Goal: Task Accomplishment & Management: Complete application form

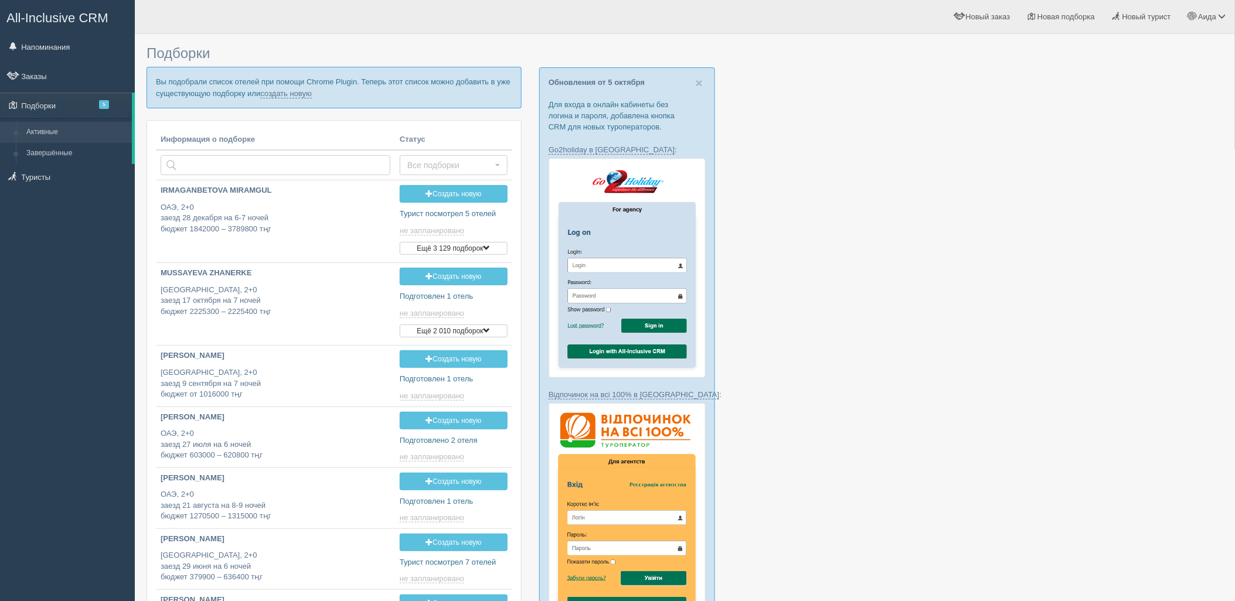
click at [292, 86] on p "Вы подобрали список отелей при помощи Chrome Plugin. Теперь этот список можно д…" at bounding box center [334, 87] width 375 height 41
click at [303, 100] on p "Вы подобрали список отелей при помощи Chrome Plugin. Теперь этот список можно д…" at bounding box center [334, 87] width 375 height 41
click at [303, 96] on link "создать новую" at bounding box center [286, 93] width 52 height 9
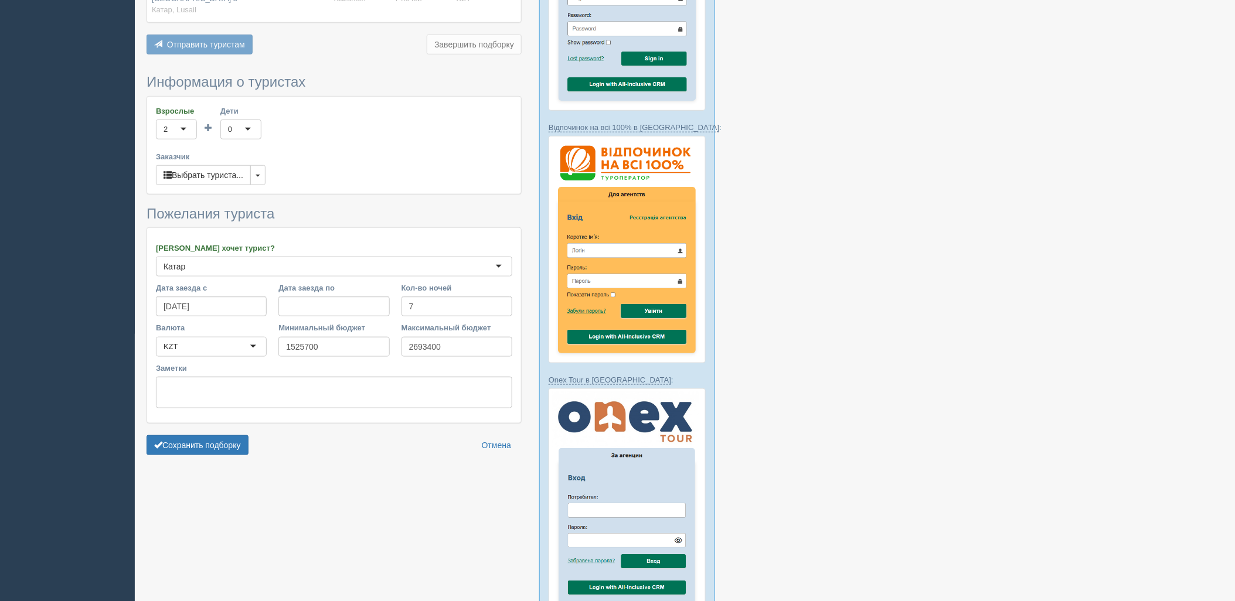
scroll to position [352, 0]
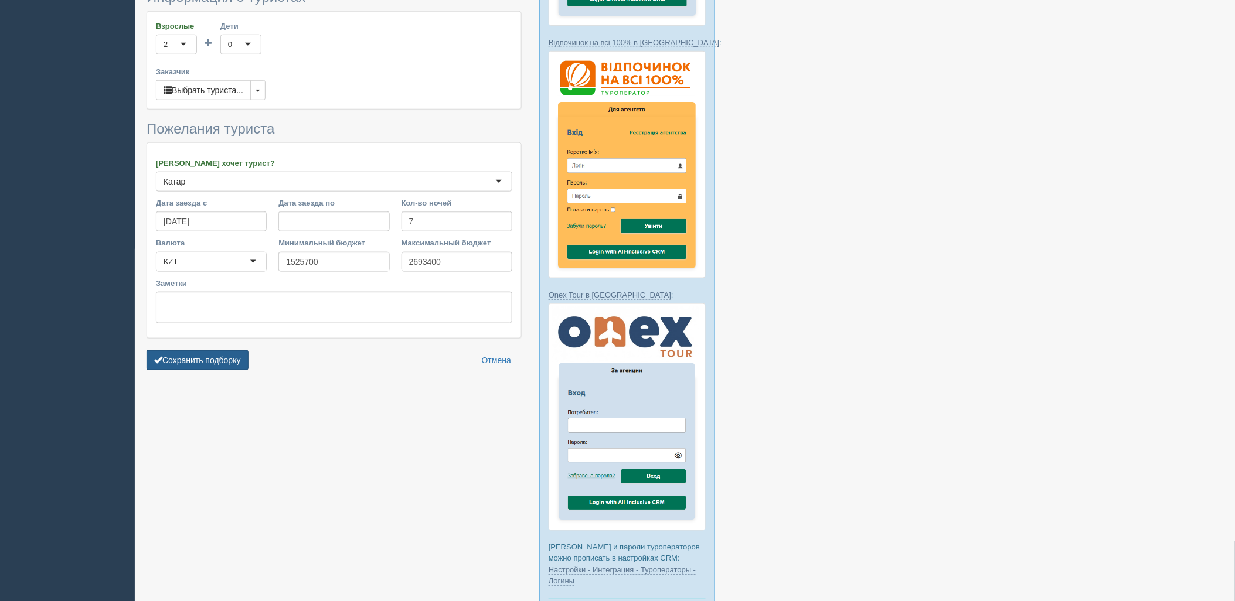
click at [216, 360] on button "Сохранить подборку" at bounding box center [198, 361] width 102 height 20
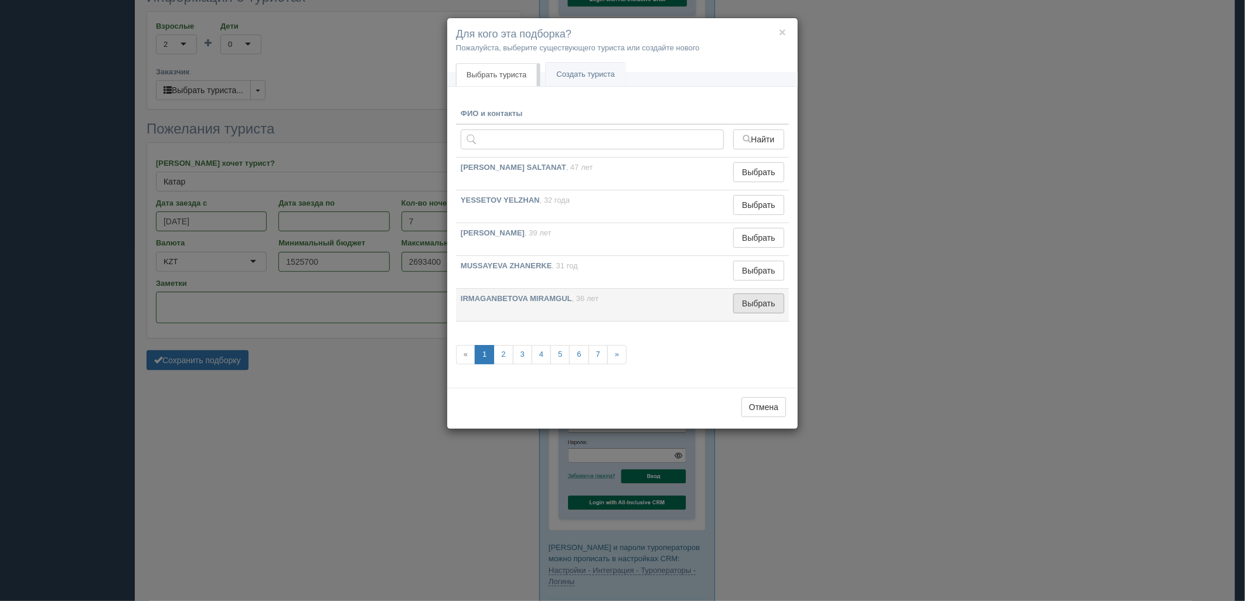
click at [774, 304] on button "Выбрать" at bounding box center [758, 304] width 51 height 20
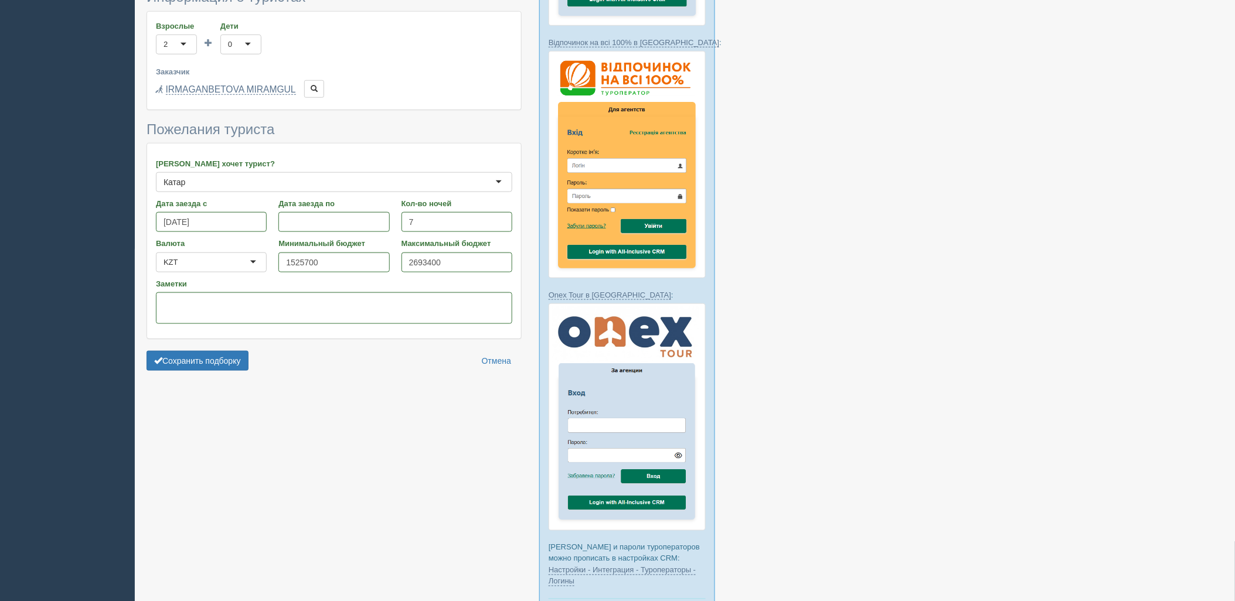
click at [232, 338] on form "Информация о туристах Взрослые 2 2 1 2 3 4 5 6 7 8 9 10 11 12 13 14 15 16 17 18…" at bounding box center [334, 182] width 375 height 387
click at [236, 351] on button "Сохранить подборку" at bounding box center [198, 361] width 102 height 20
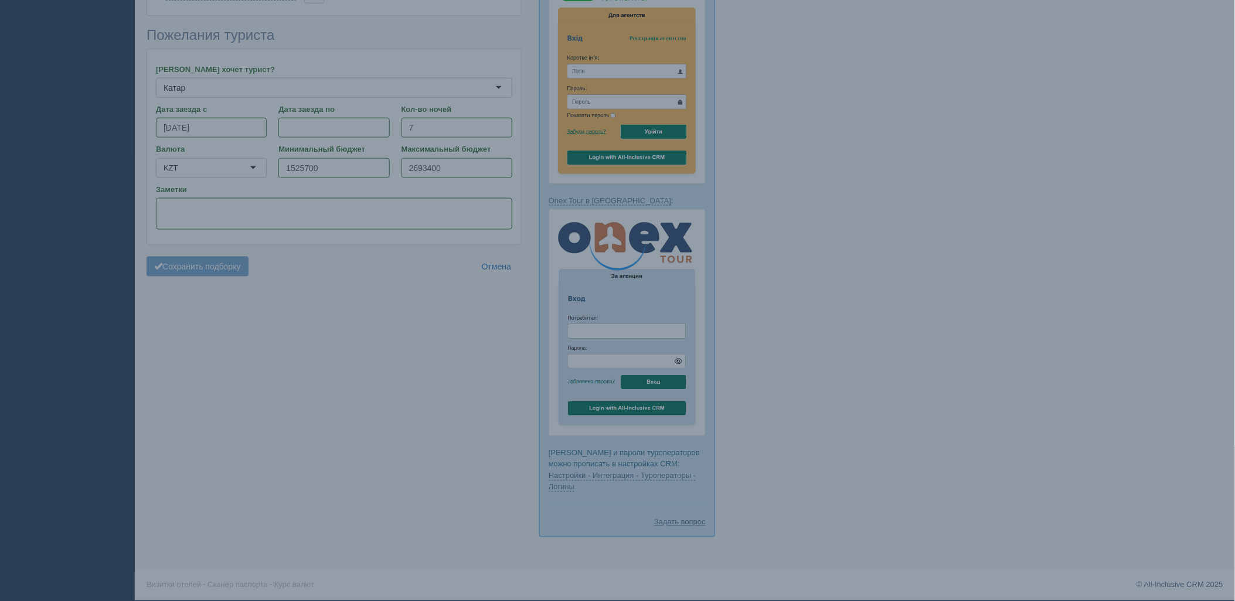
scroll to position [382, 0]
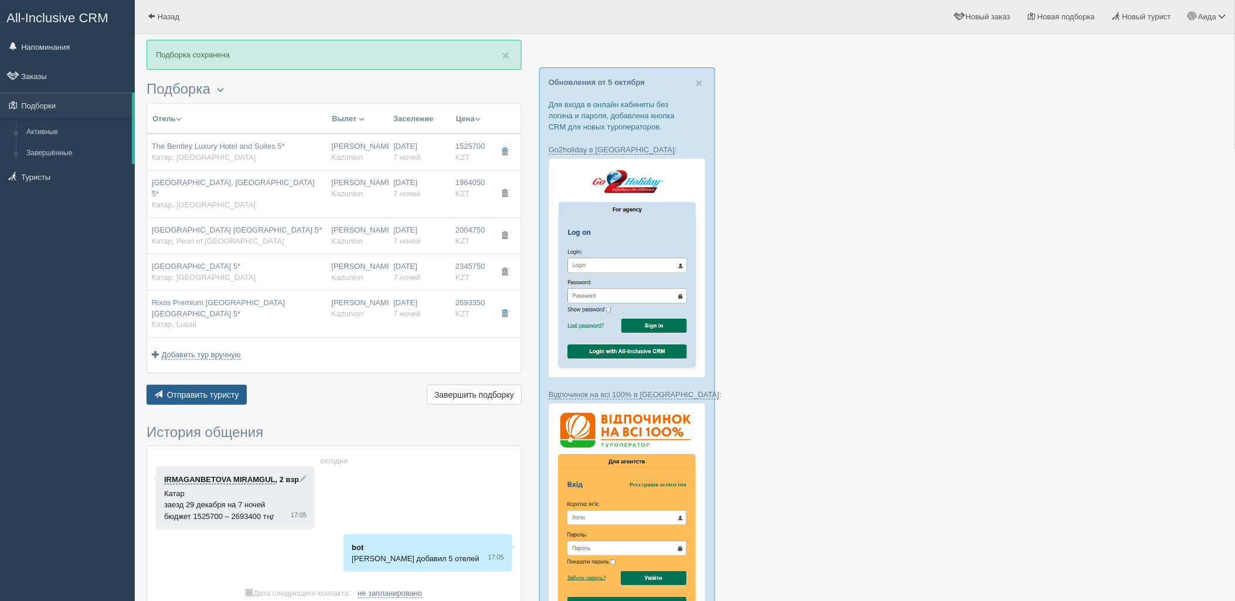
click at [197, 390] on span "Отправить туристу" at bounding box center [203, 394] width 72 height 9
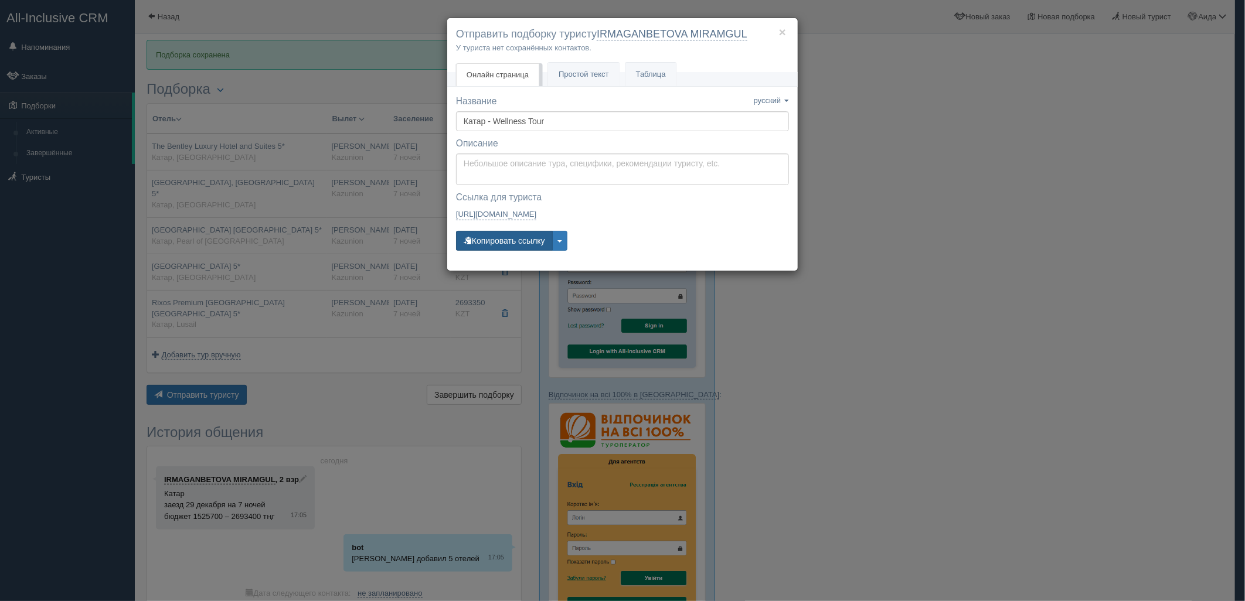
click at [508, 237] on button "Копировать ссылку" at bounding box center [504, 241] width 97 height 20
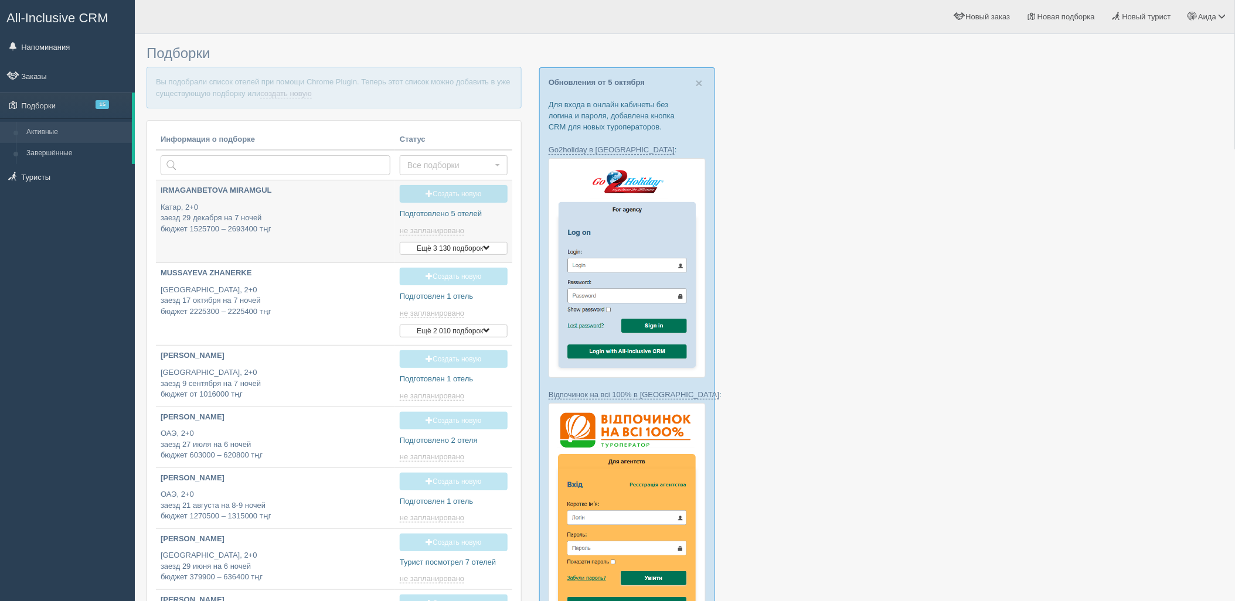
type input "[DATE] 17:05"
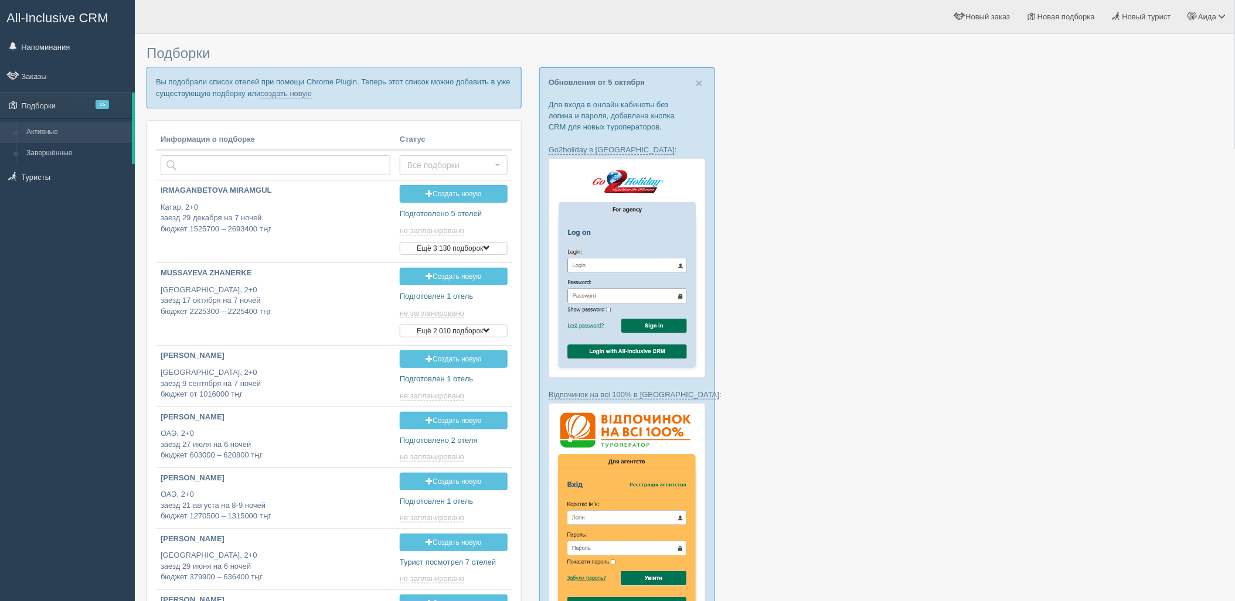
click at [280, 83] on p "Вы подобрали список отелей при помощи Chrome Plugin. Теперь этот список можно д…" at bounding box center [334, 87] width 375 height 41
click at [280, 97] on link "создать новую" at bounding box center [286, 93] width 52 height 9
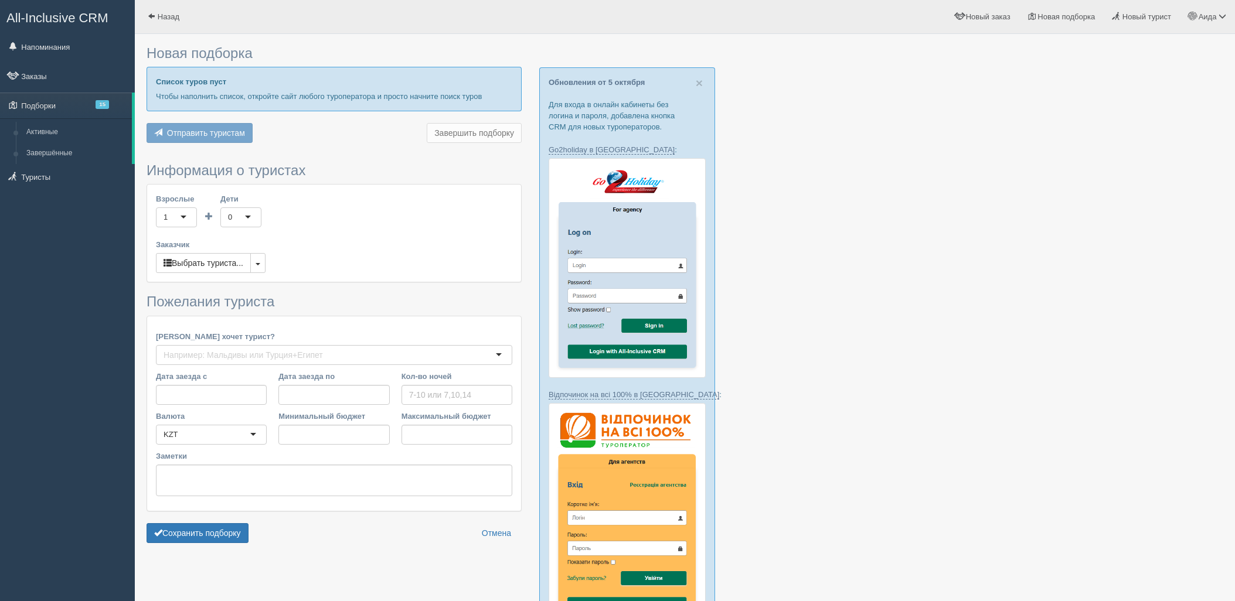
type input "7-8"
type input "922900"
type input "1509100"
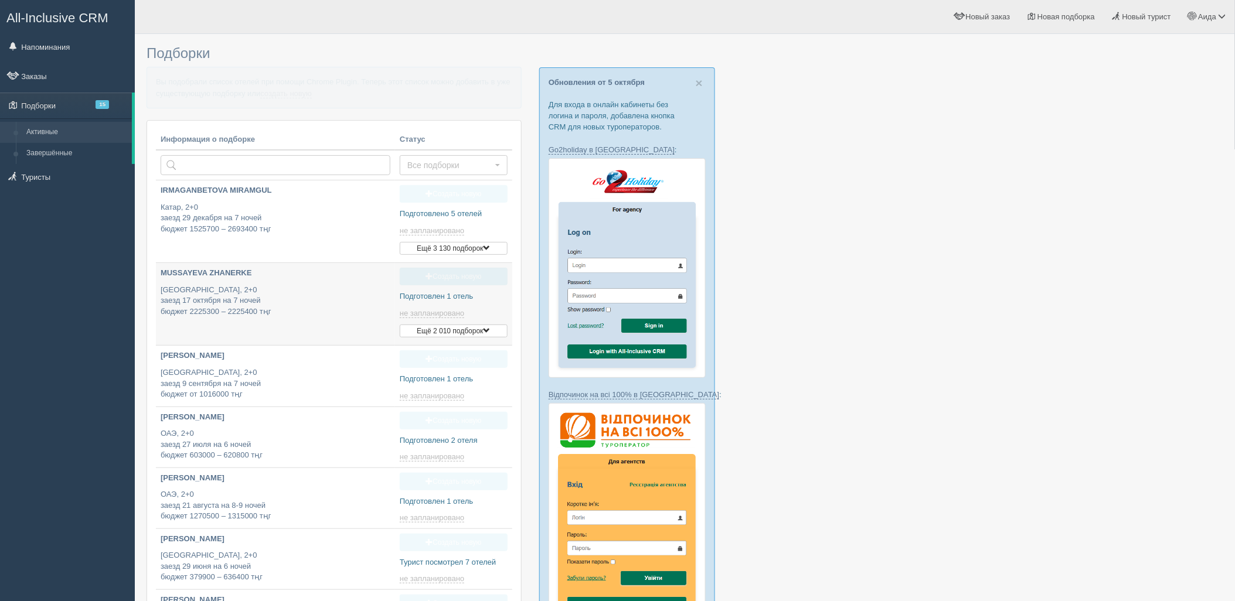
type input "2025-10-10 17:05"
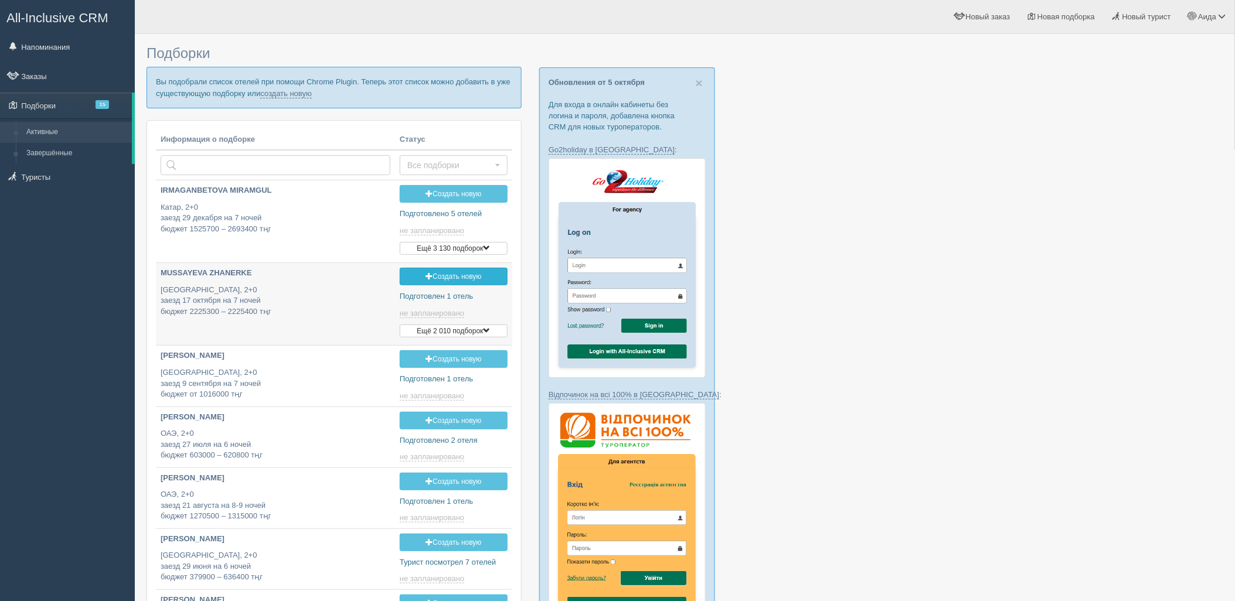
type input "2025-10-10 22:00"
click at [299, 100] on p "Вы подобрали список отелей при помощи Chrome Plugin. Теперь этот список можно д…" at bounding box center [334, 87] width 375 height 41
click at [297, 94] on link "создать новую" at bounding box center [286, 93] width 52 height 9
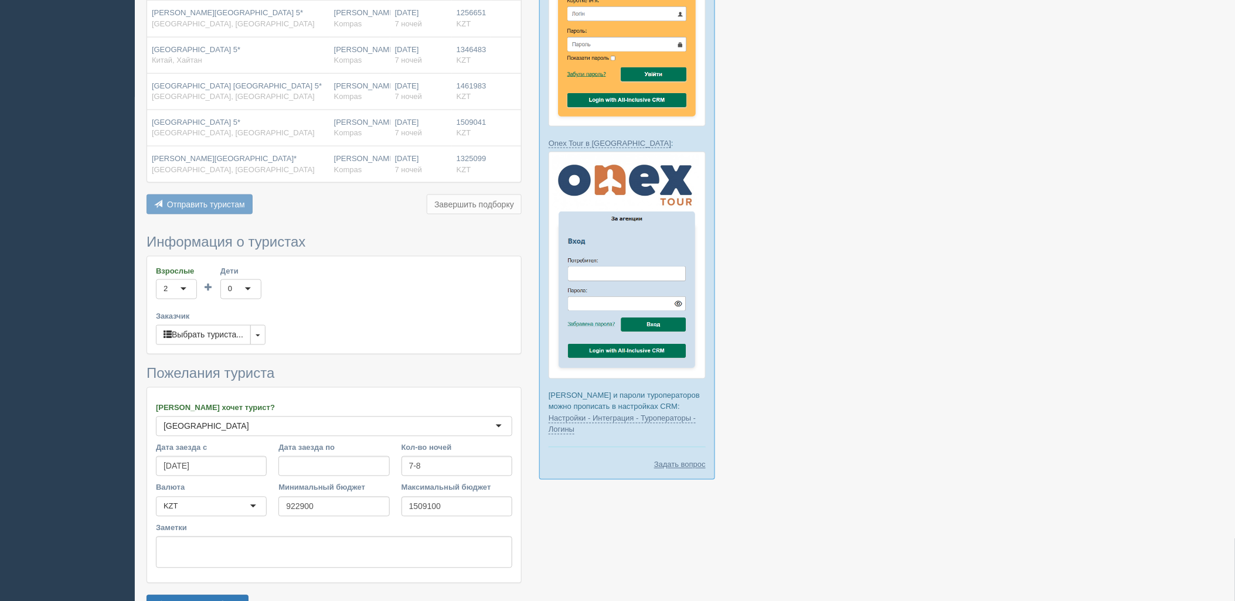
scroll to position [578, 0]
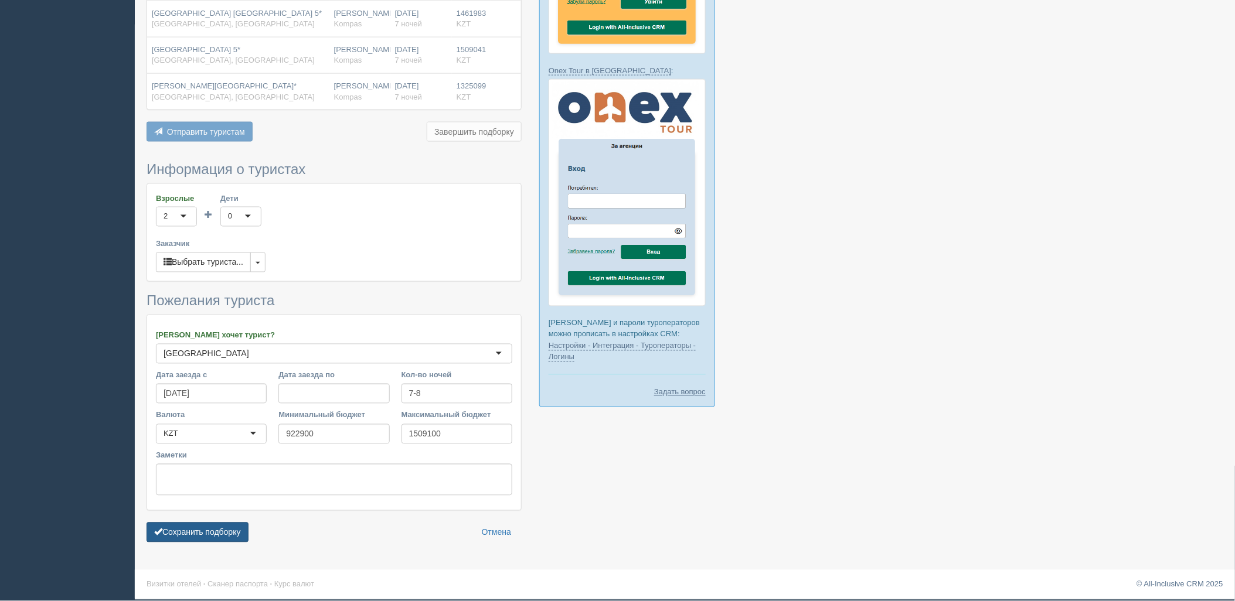
click at [237, 530] on button "Сохранить подборку" at bounding box center [198, 533] width 102 height 20
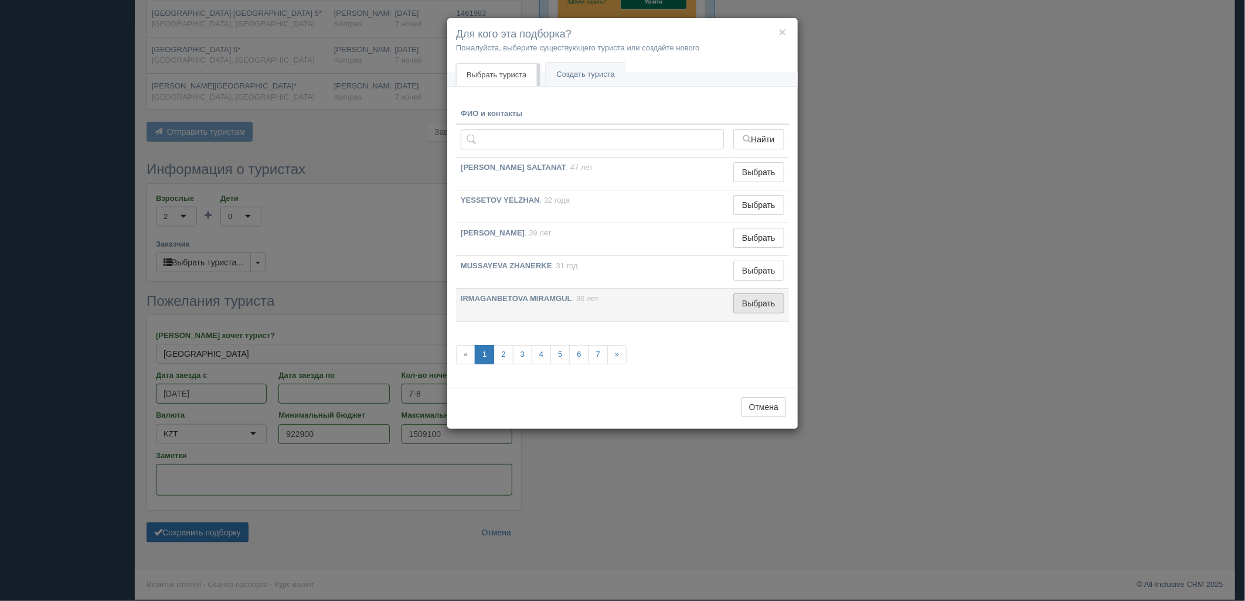
click at [777, 311] on button "Выбрать" at bounding box center [758, 304] width 51 height 20
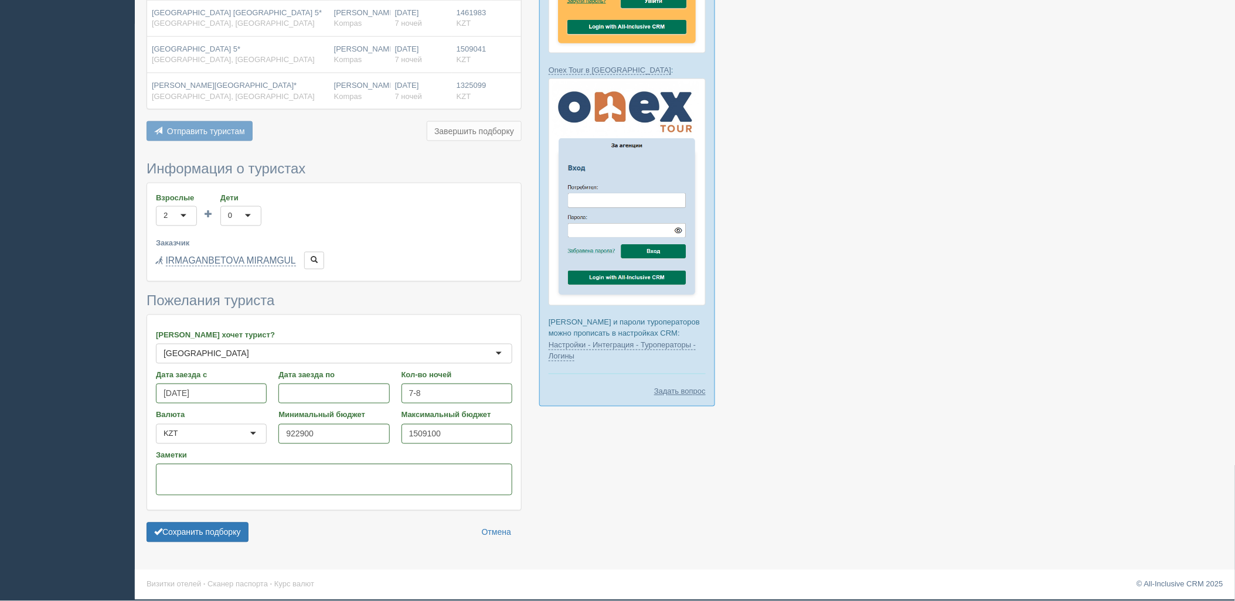
click at [218, 522] on form "Информация о туристах Взрослые 2 2 1 2 3 4 5 6 7 8 9 10 11 12 13 14 15 16 17 18…" at bounding box center [334, 354] width 375 height 387
click at [227, 528] on button "Сохранить подборку" at bounding box center [198, 533] width 102 height 20
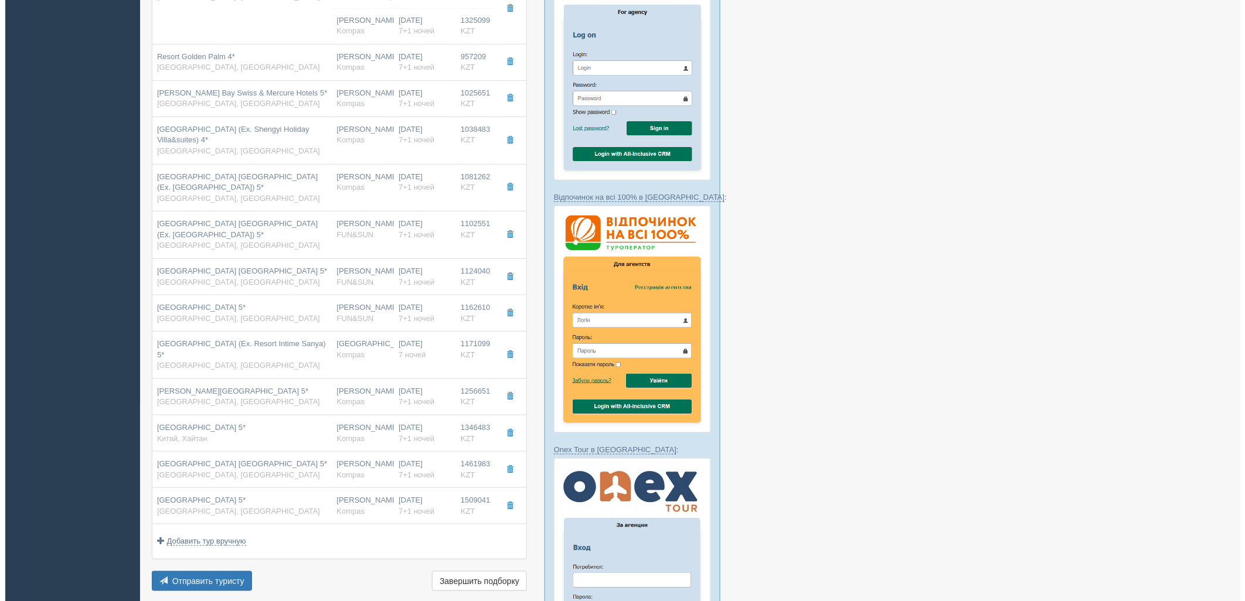
scroll to position [261, 0]
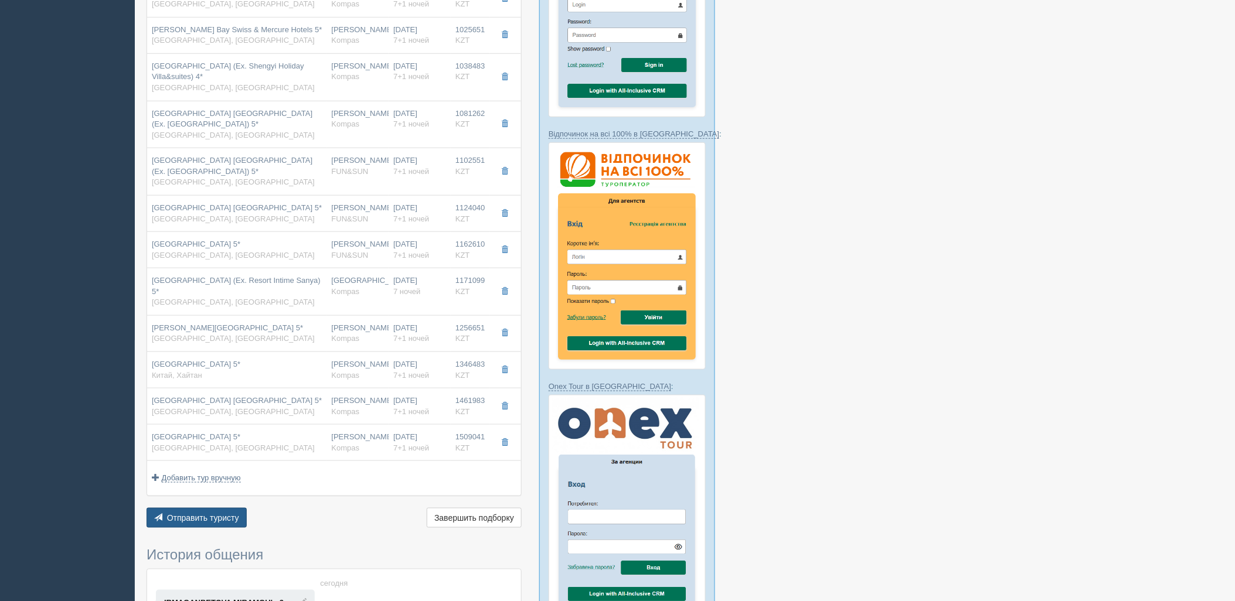
click at [202, 519] on span "Отправить туристу" at bounding box center [203, 517] width 72 height 9
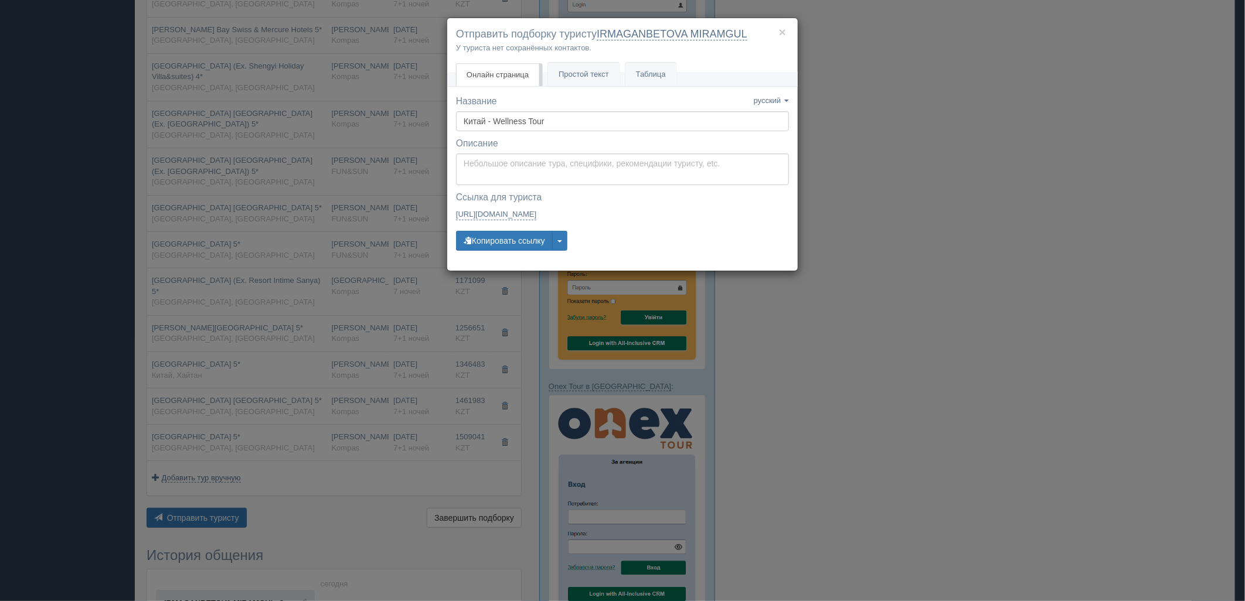
click at [1007, 197] on div "× Отправить подборку туристу IRMAGANBETOVA MIRAMGUL У туриста нет сохранённых к…" at bounding box center [622, 300] width 1245 height 601
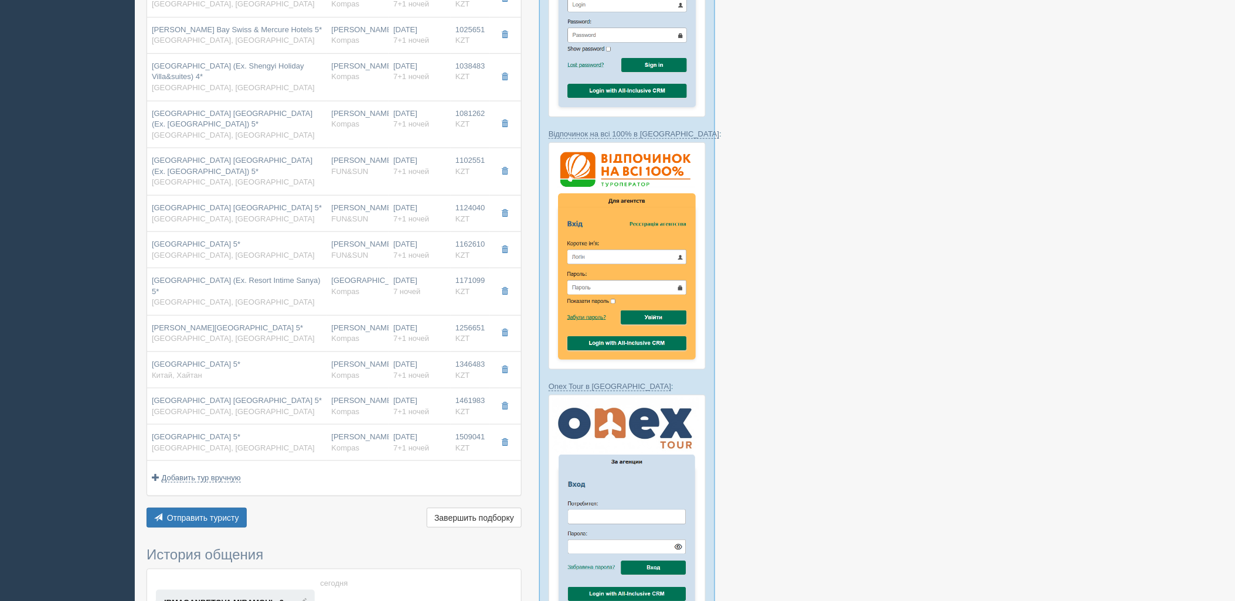
click at [233, 530] on div "Отправить туристу Отправить Завершить подборку Активировать подборку Добавить и…" at bounding box center [334, 519] width 375 height 23
click at [219, 525] on button "Отправить туристу Отправить" at bounding box center [197, 518] width 100 height 20
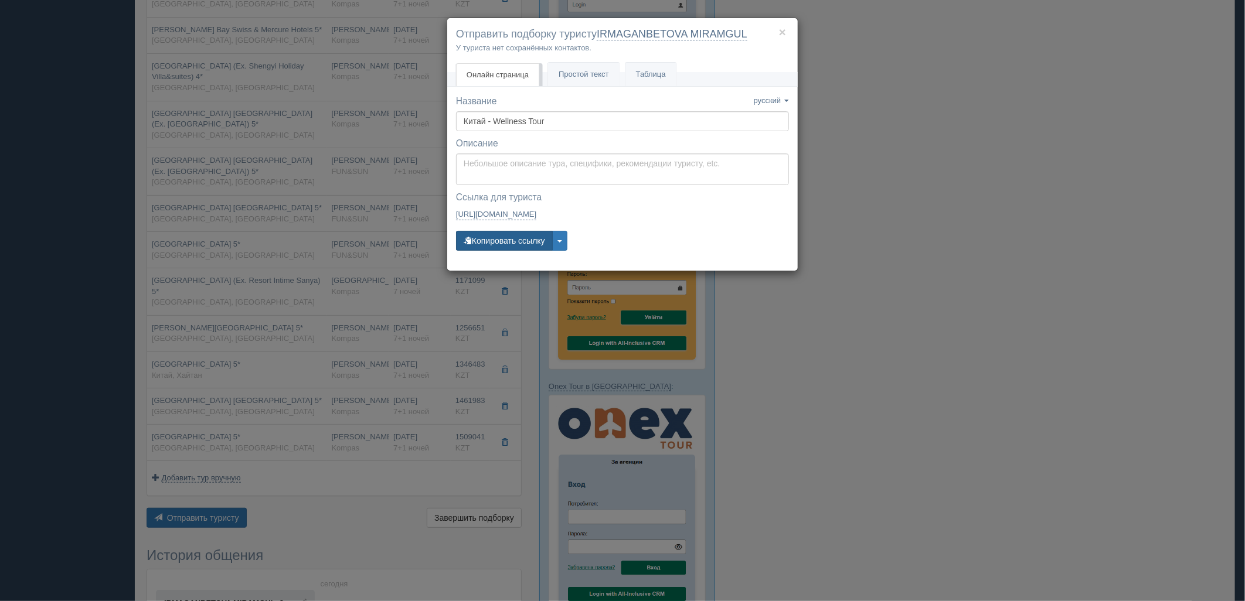
click at [506, 233] on button "Копировать ссылку" at bounding box center [504, 241] width 97 height 20
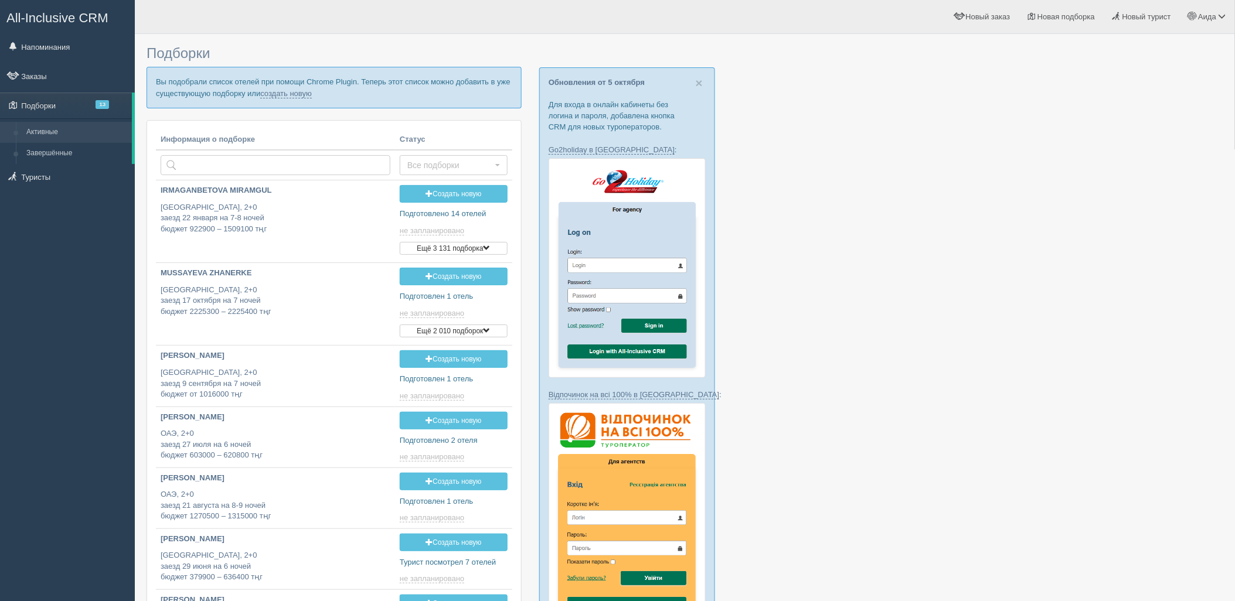
type input "[DATE] 17:40"
click at [284, 96] on link "создать новую" at bounding box center [286, 93] width 52 height 9
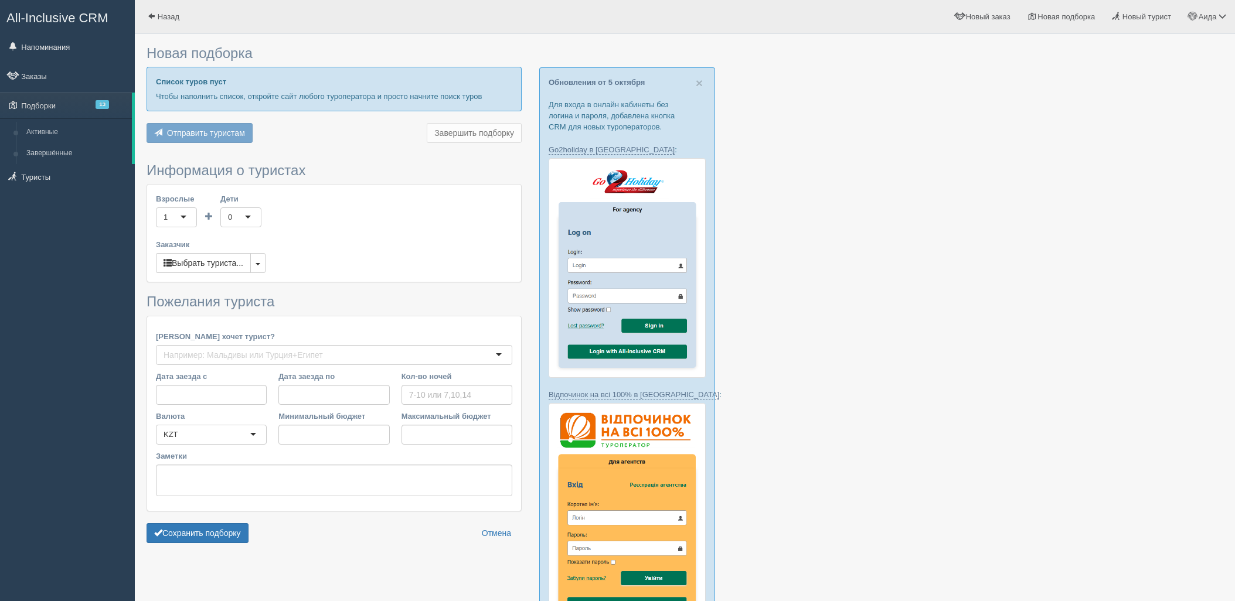
type input "6-8"
type input "1337200"
type input "2507600"
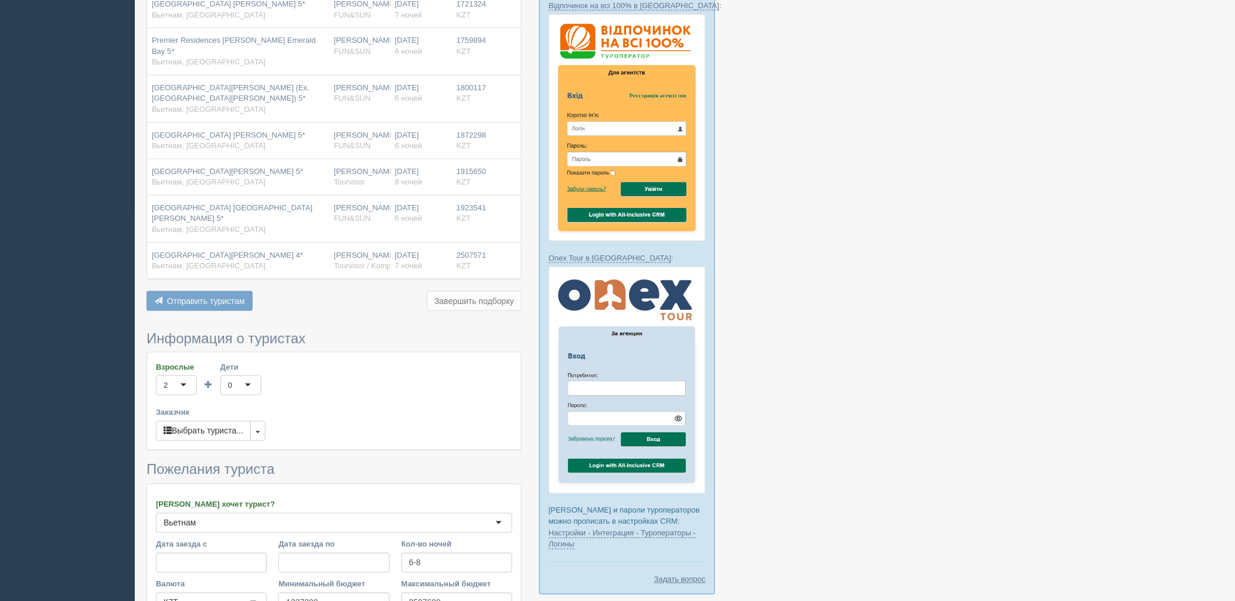
scroll to position [516, 0]
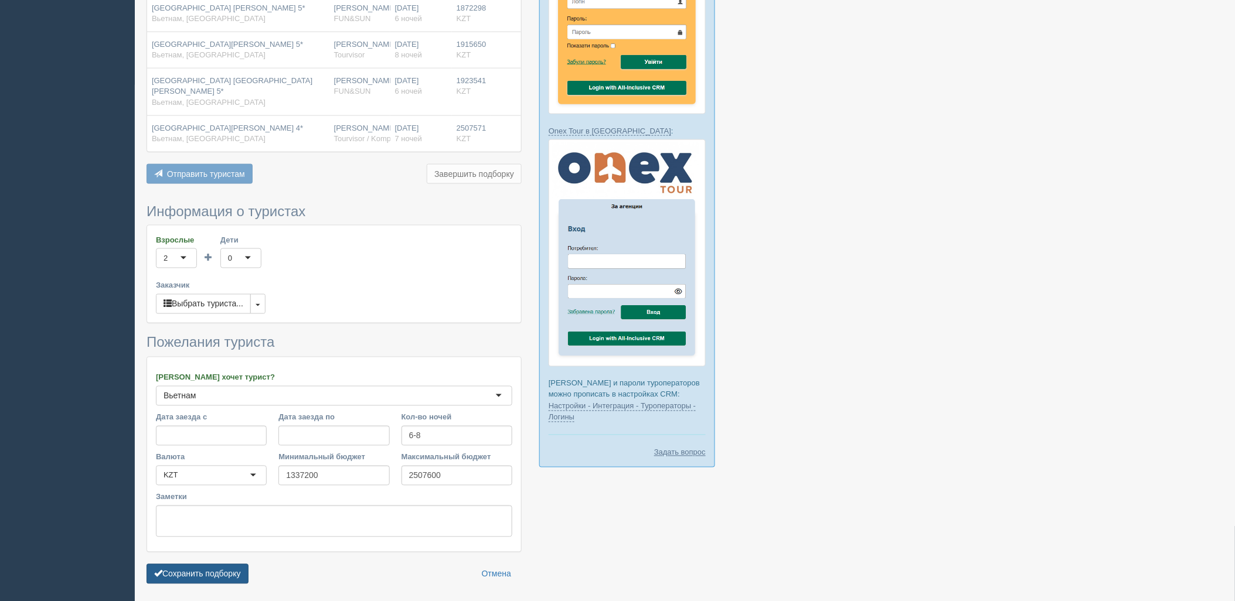
click at [209, 564] on button "Сохранить подборку" at bounding box center [198, 574] width 102 height 20
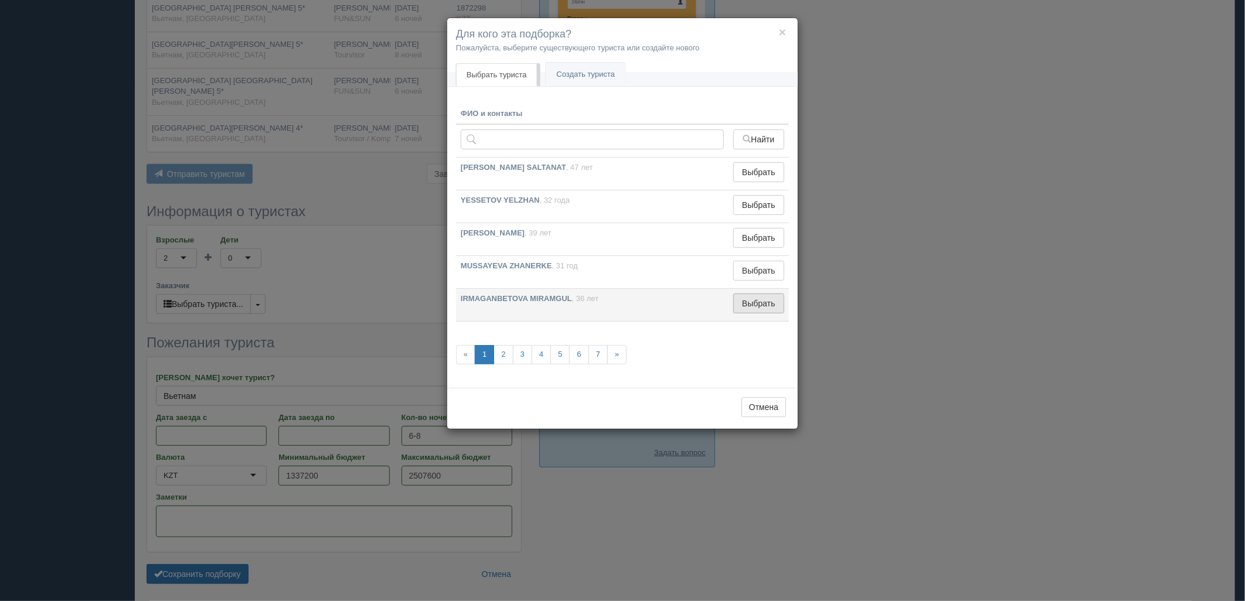
click at [750, 305] on button "Выбрать" at bounding box center [758, 304] width 51 height 20
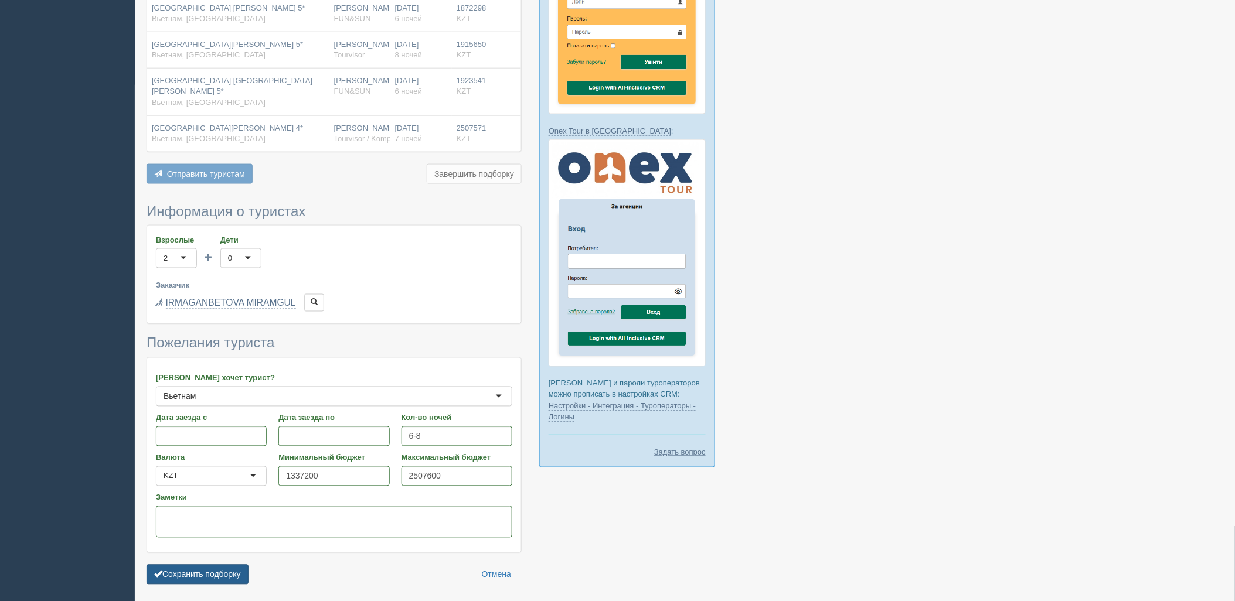
click at [233, 565] on button "Сохранить подборку" at bounding box center [198, 575] width 102 height 20
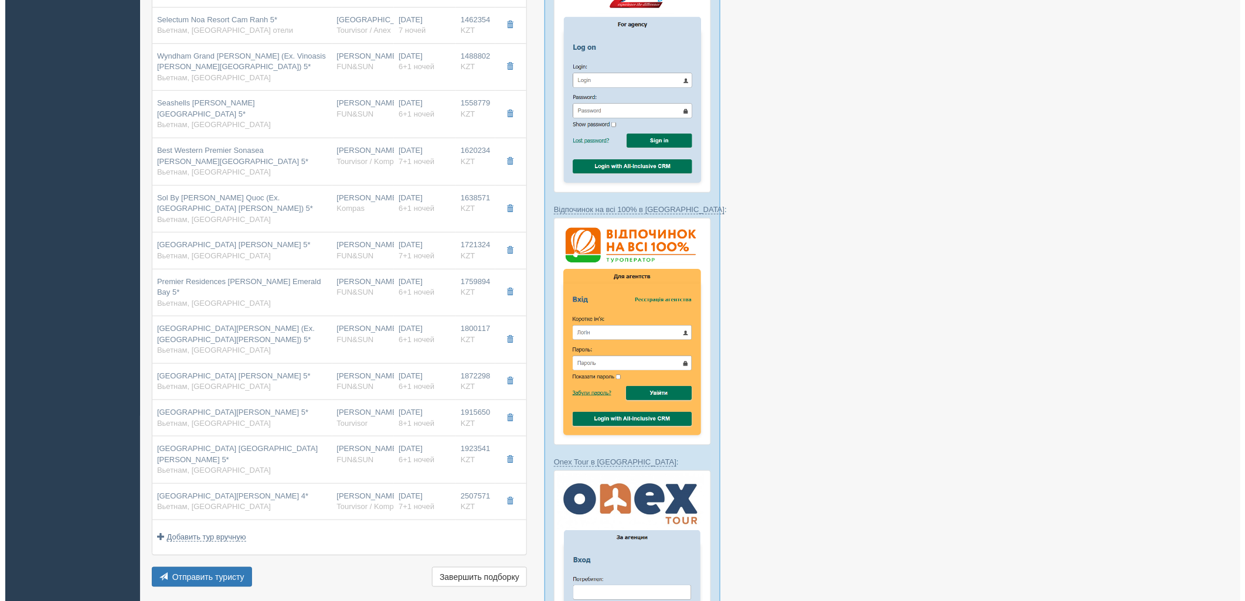
scroll to position [450, 0]
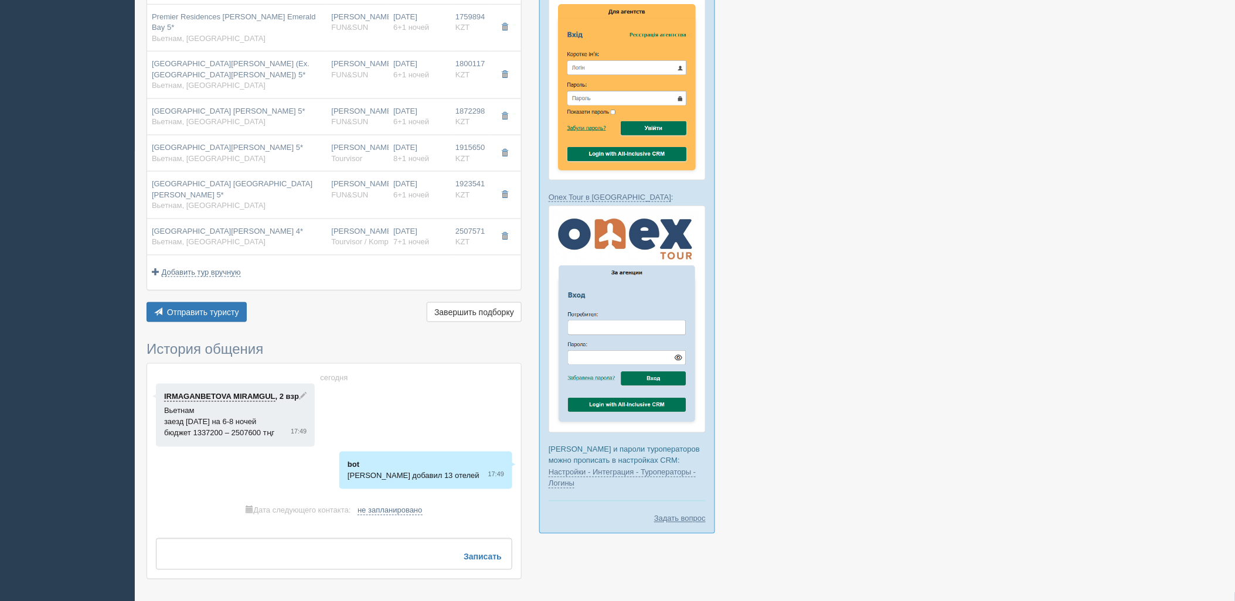
click at [176, 308] on span "Отправить туристу" at bounding box center [203, 312] width 72 height 9
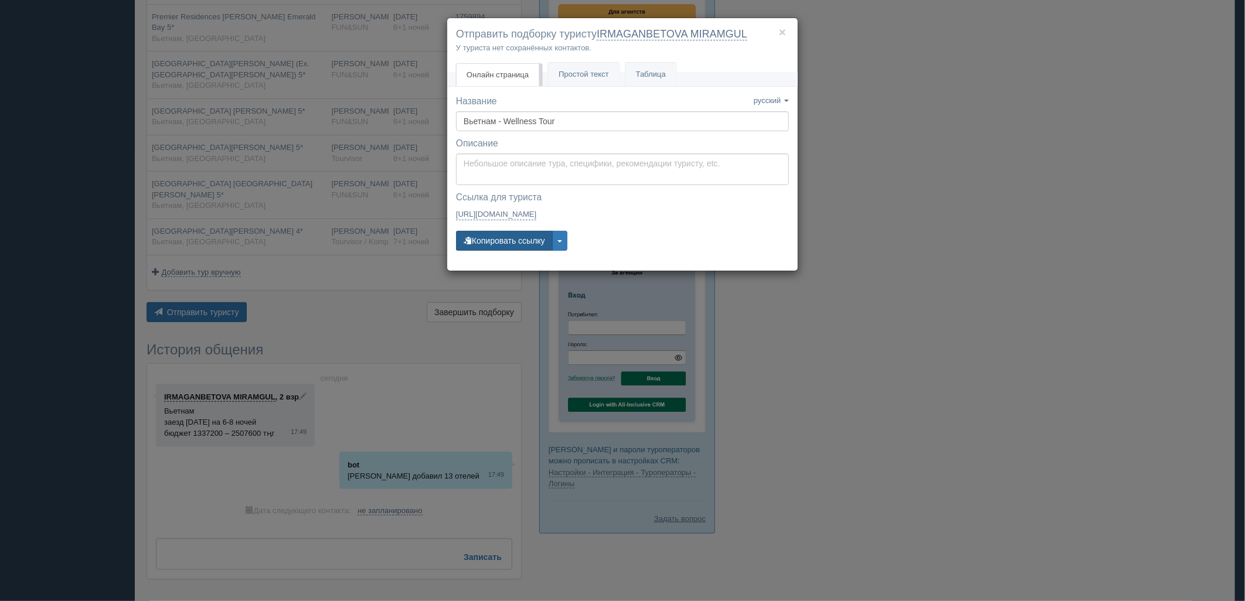
click at [495, 239] on button "Копировать ссылку" at bounding box center [504, 241] width 97 height 20
click at [876, 260] on div "× Отправить подборку туристу IRMAGANBETOVA MIRAMGUL У туриста нет сохранённых к…" at bounding box center [622, 300] width 1245 height 601
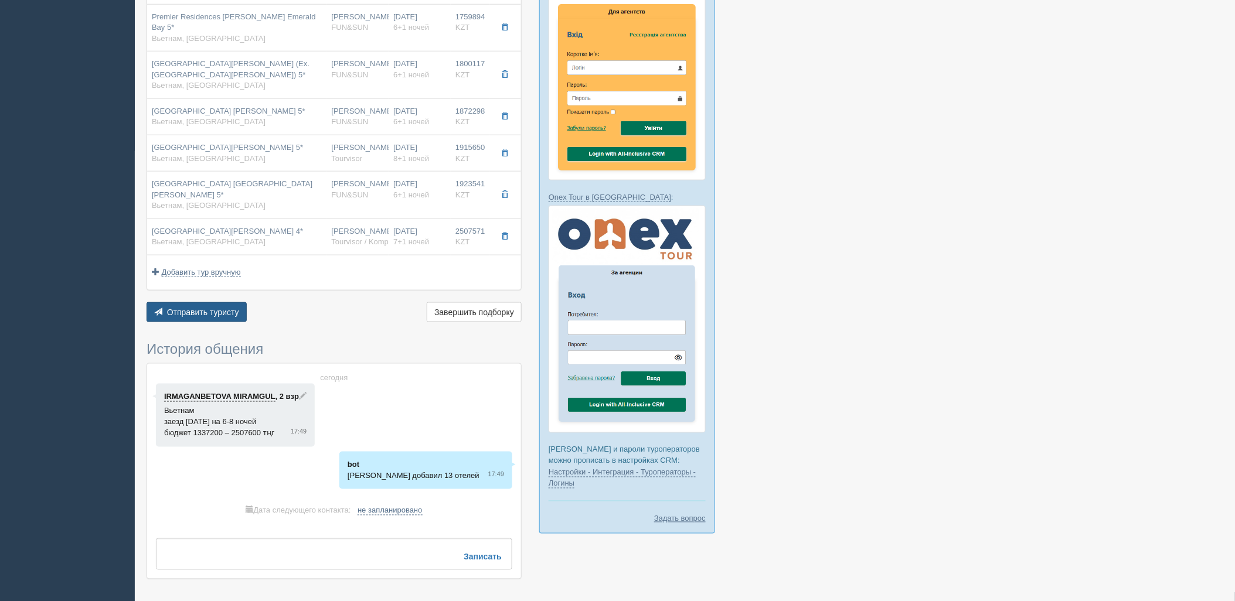
click at [217, 302] on button "Отправить туристу Отправить" at bounding box center [197, 312] width 100 height 20
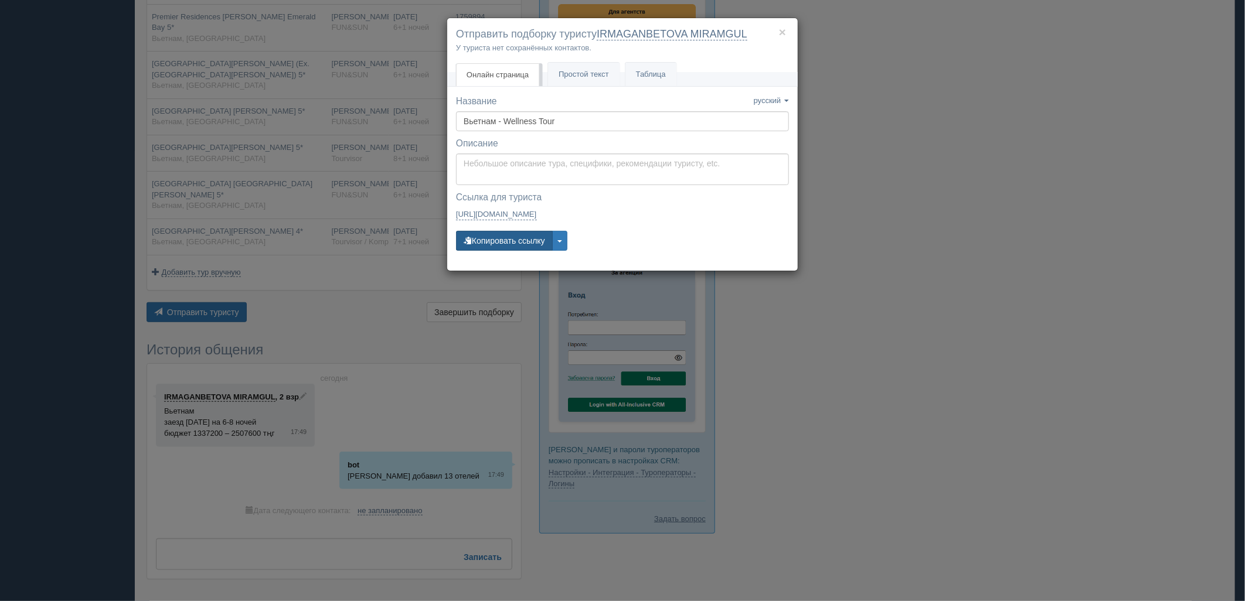
click at [504, 250] on button "Копировать ссылку" at bounding box center [504, 241] width 97 height 20
click at [511, 239] on button "Копировать ссылку" at bounding box center [504, 241] width 97 height 20
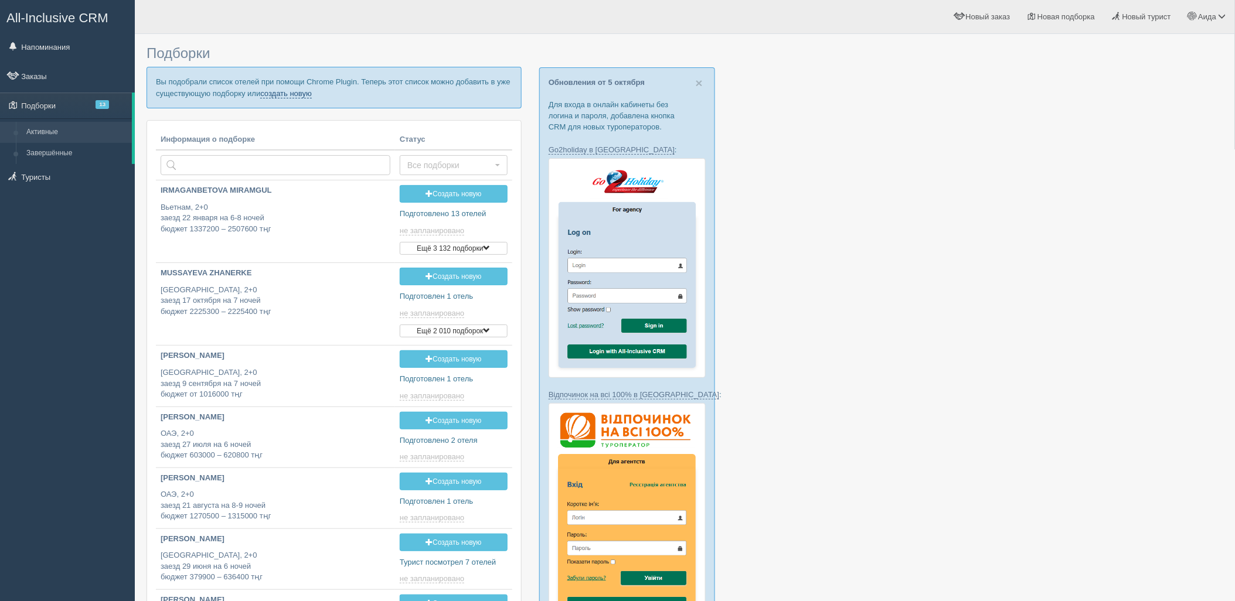
click at [309, 92] on link "создать новую" at bounding box center [286, 93] width 52 height 9
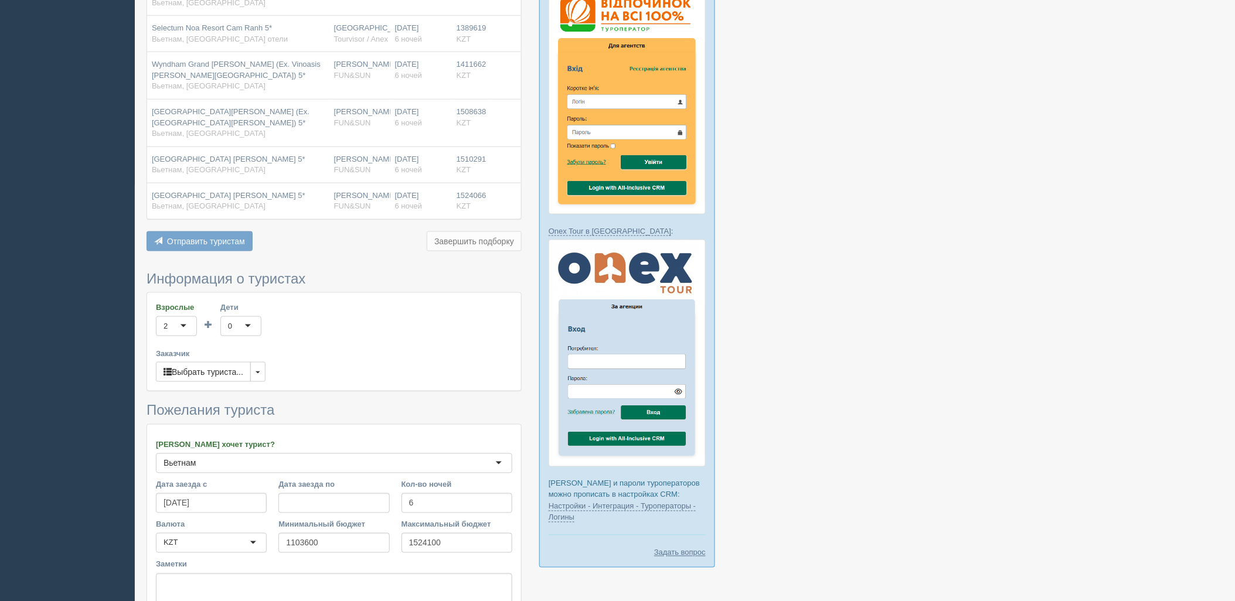
scroll to position [516, 0]
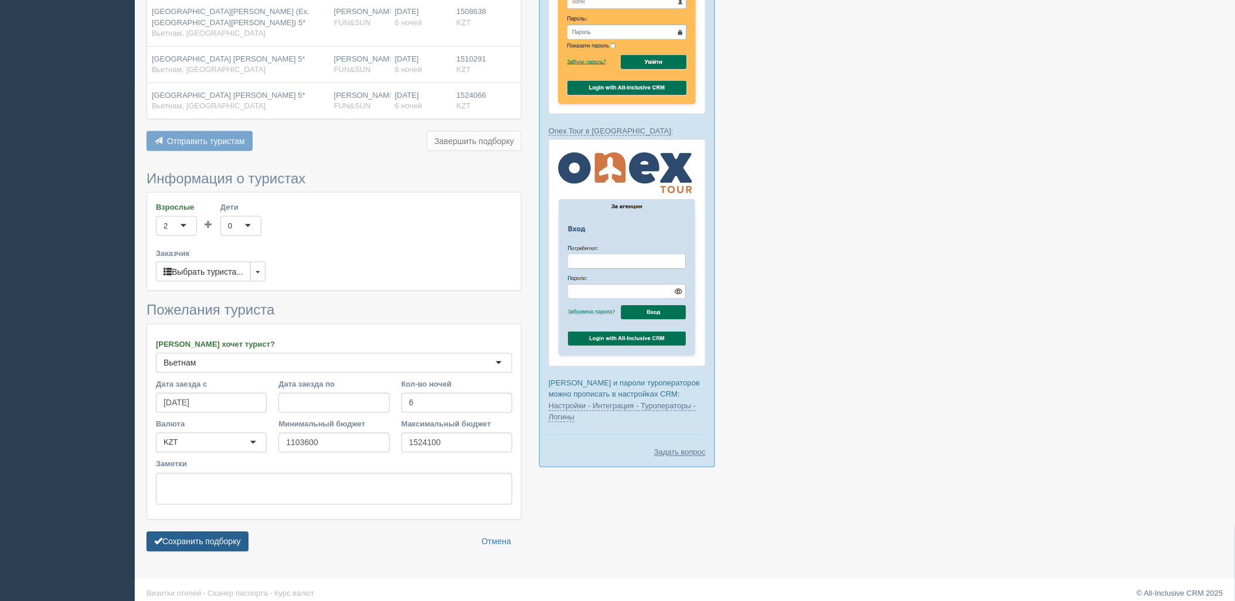
click at [200, 541] on button "Сохранить подборку" at bounding box center [198, 542] width 102 height 20
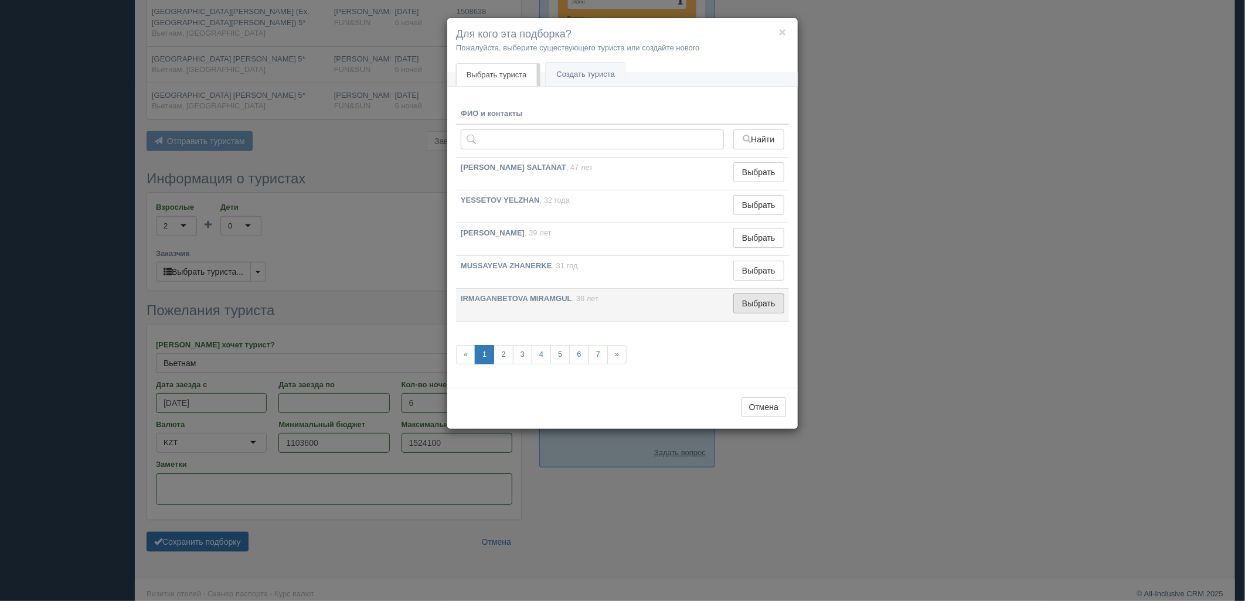
click at [746, 302] on button "Выбрать" at bounding box center [758, 304] width 51 height 20
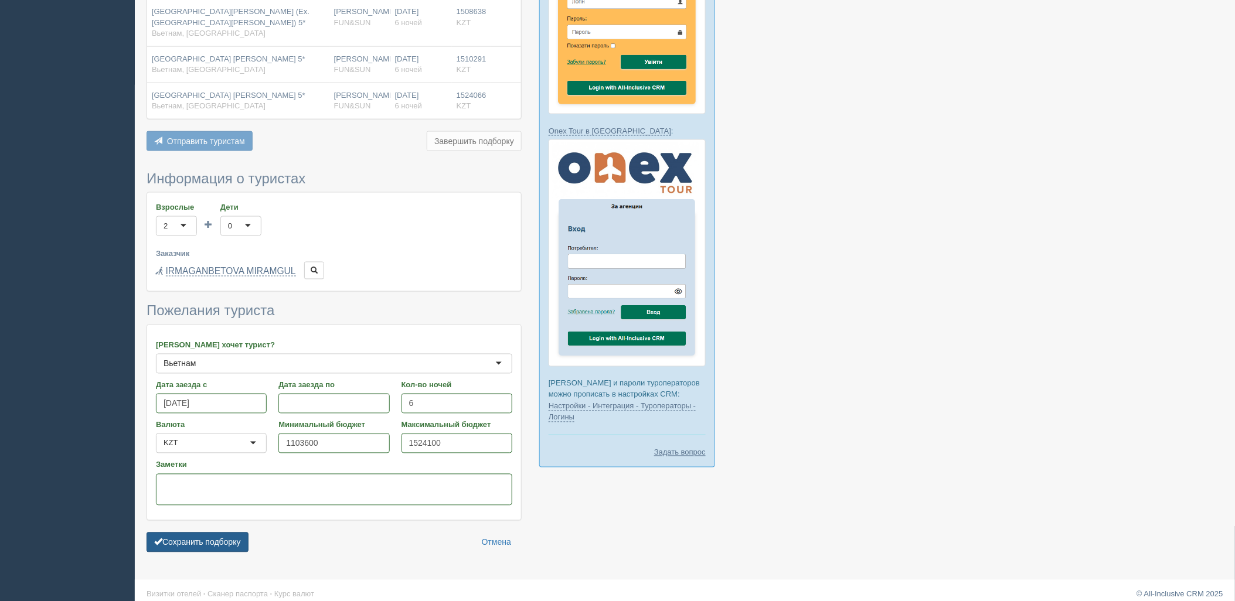
click at [230, 536] on button "Сохранить подборку" at bounding box center [198, 543] width 102 height 20
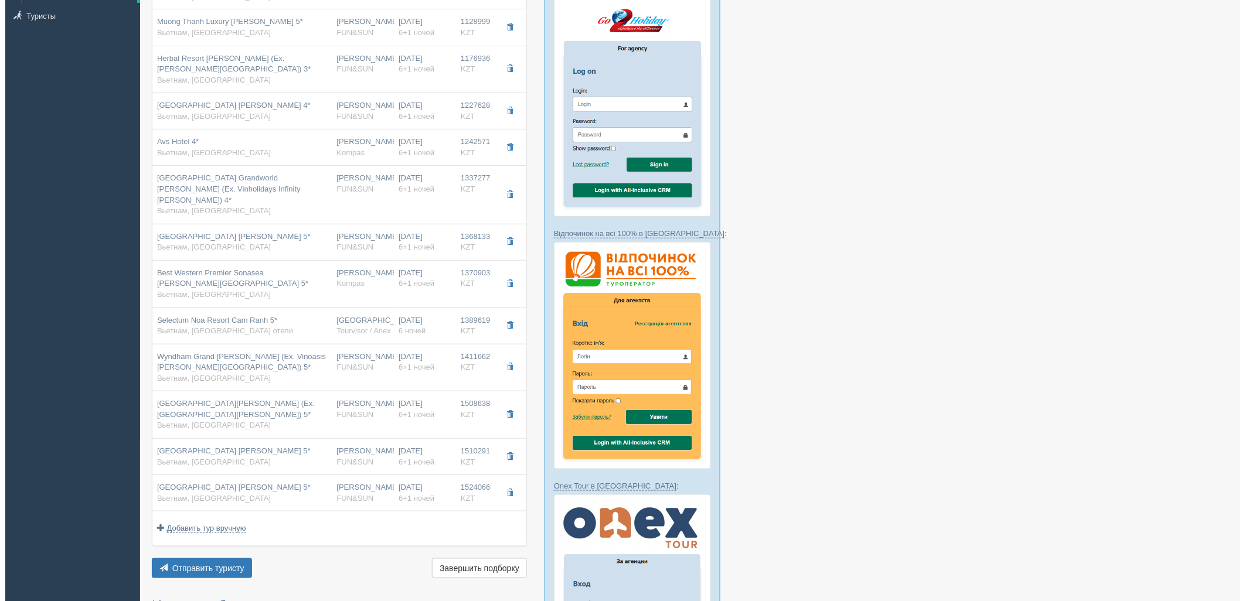
scroll to position [362, 0]
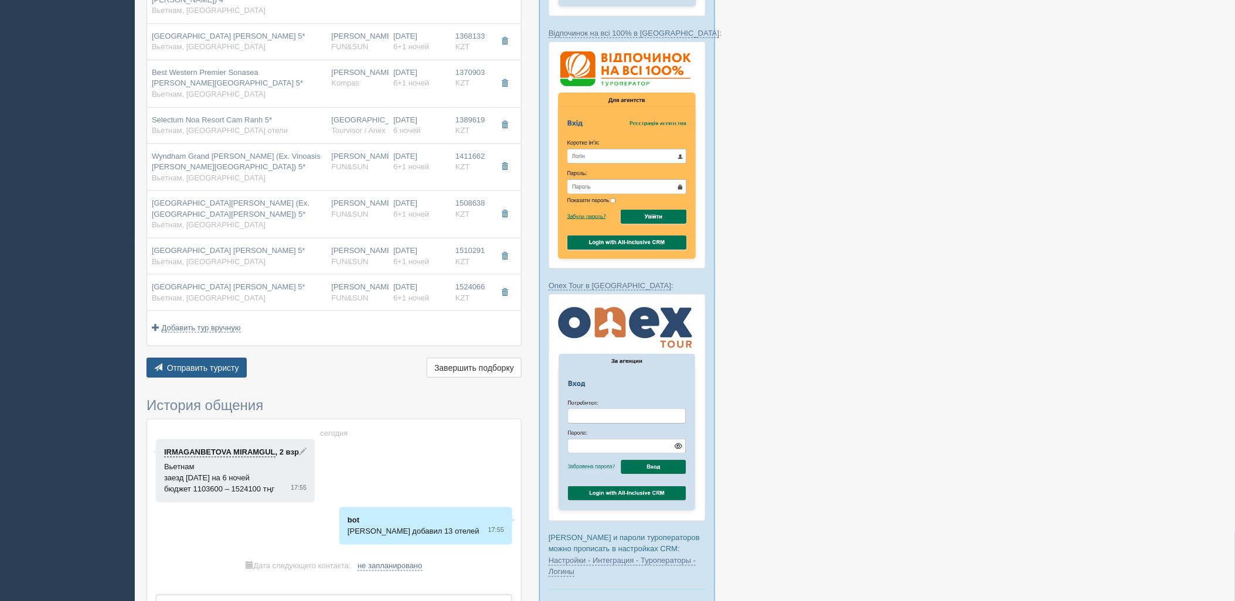
click at [229, 362] on button "Отправить туристу Отправить" at bounding box center [197, 368] width 100 height 20
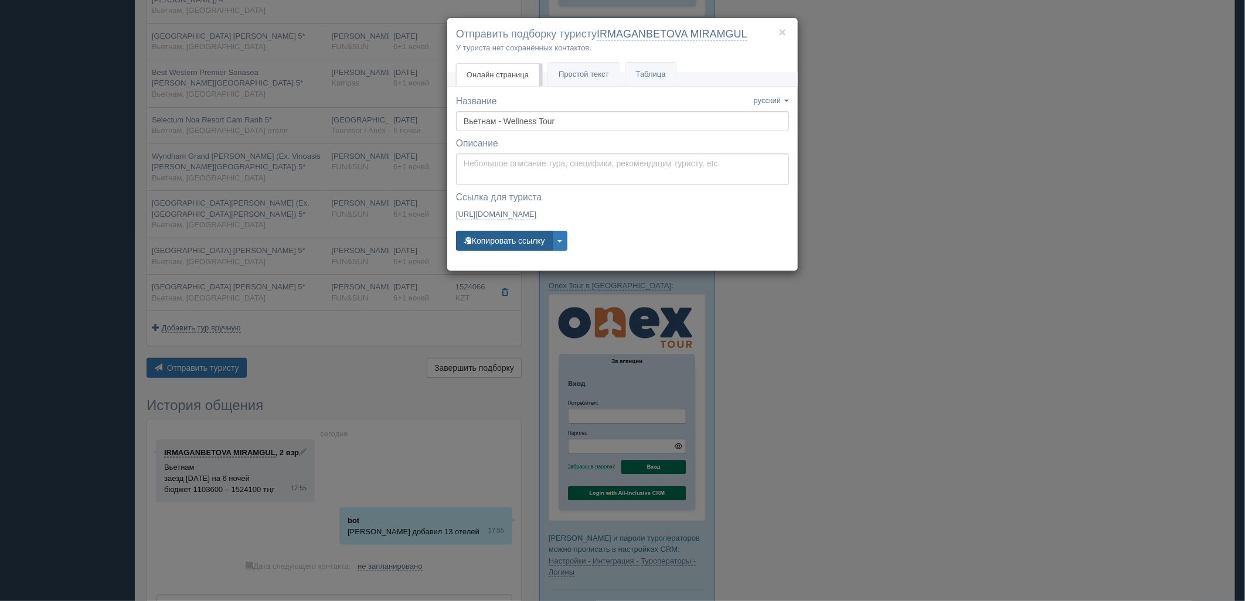
click at [519, 232] on button "Копировать ссылку" at bounding box center [504, 241] width 97 height 20
click at [893, 205] on div "× Отправить подборку туристу IRMAGANBETOVA MIRAMGUL У туриста нет сохранённых к…" at bounding box center [622, 300] width 1245 height 601
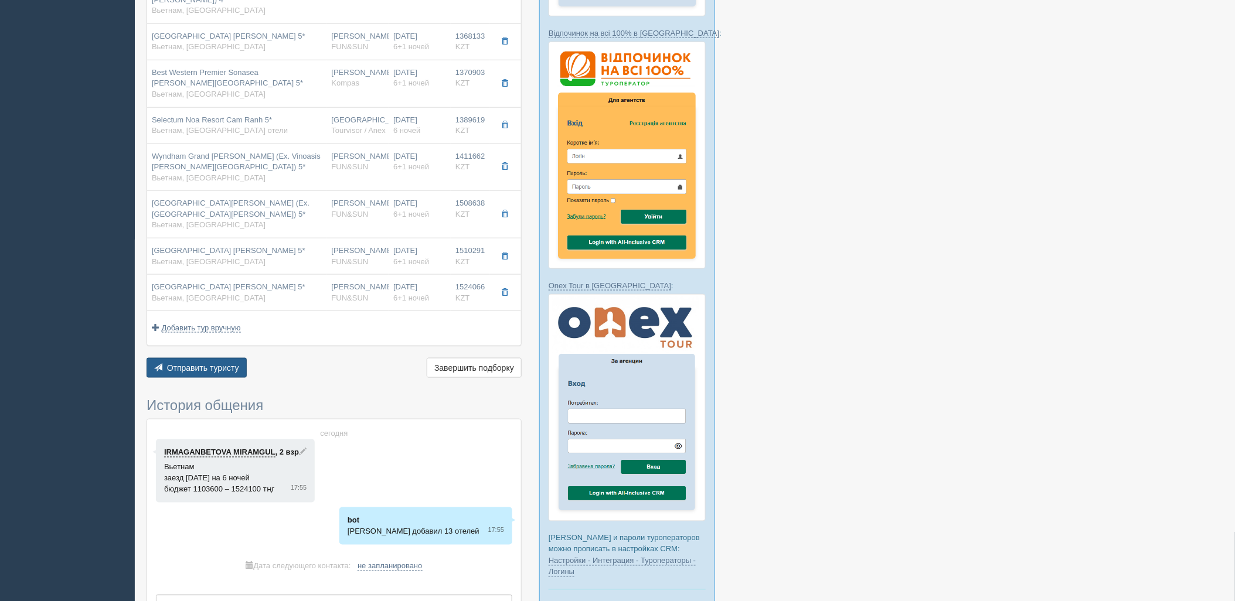
click at [180, 363] on span "Отправить туристу" at bounding box center [203, 367] width 72 height 9
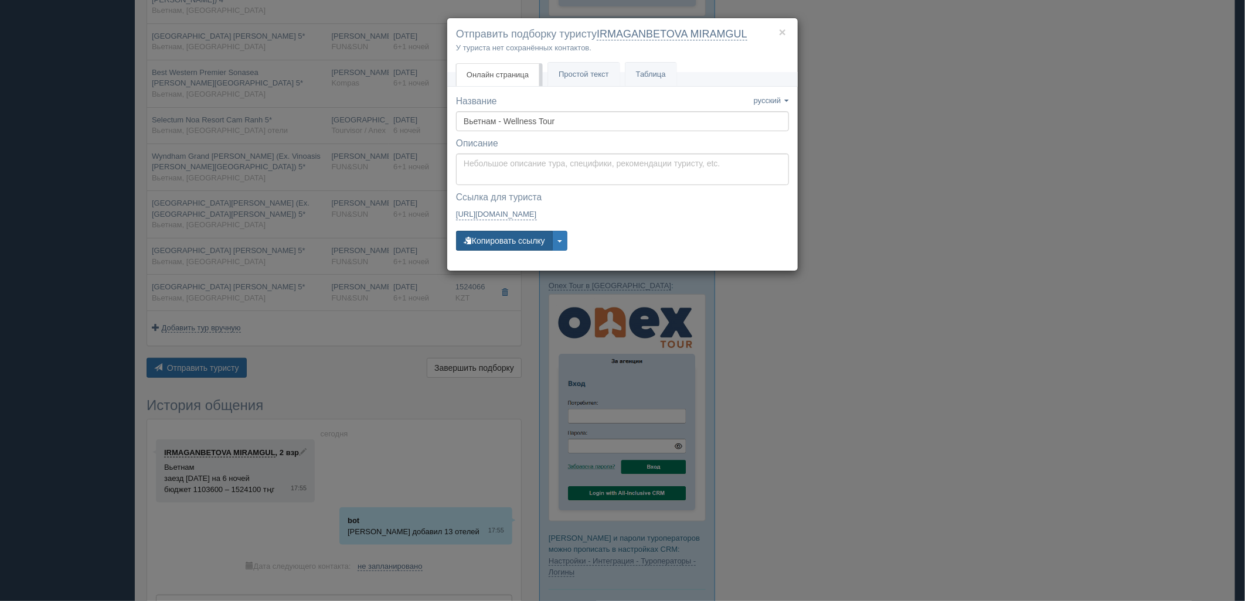
click at [485, 241] on button "Копировать ссылку" at bounding box center [504, 241] width 97 height 20
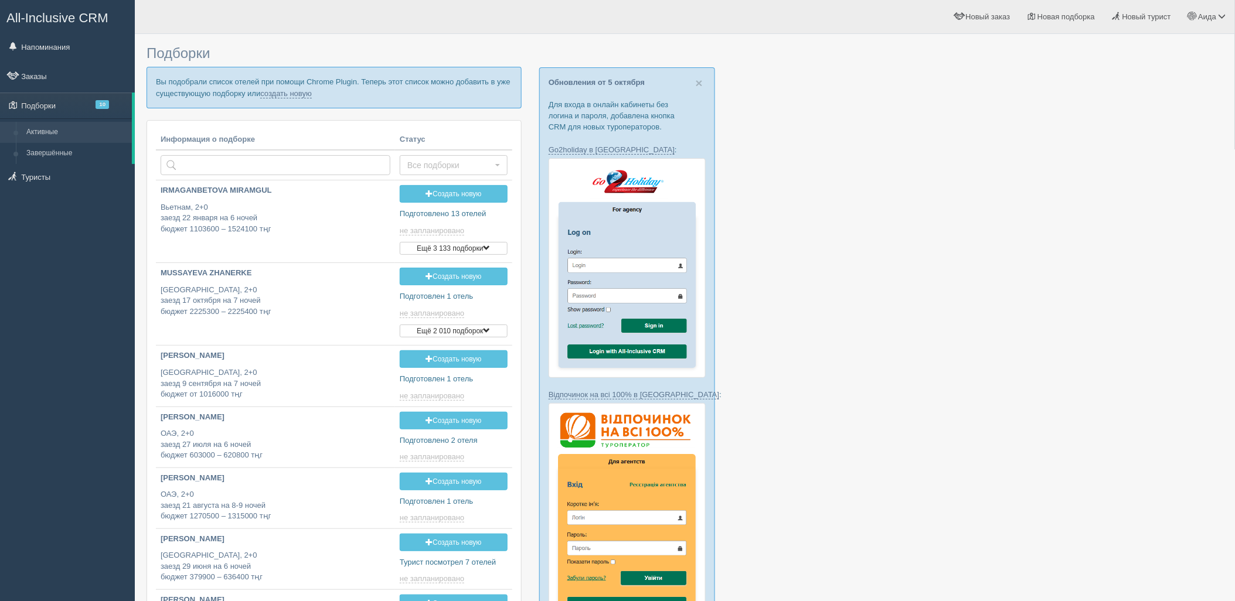
click at [292, 98] on p "Вы подобрали список отелей при помощи Chrome Plugin. Теперь этот список можно д…" at bounding box center [334, 87] width 375 height 41
click at [296, 94] on link "создать новую" at bounding box center [286, 93] width 52 height 9
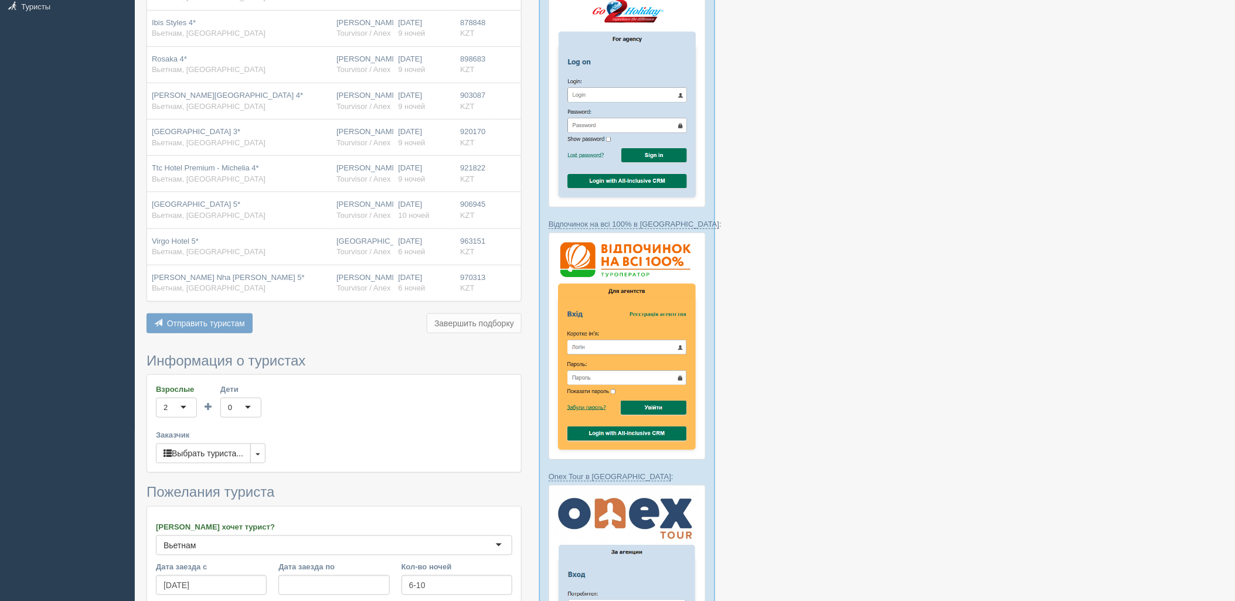
scroll to position [339, 0]
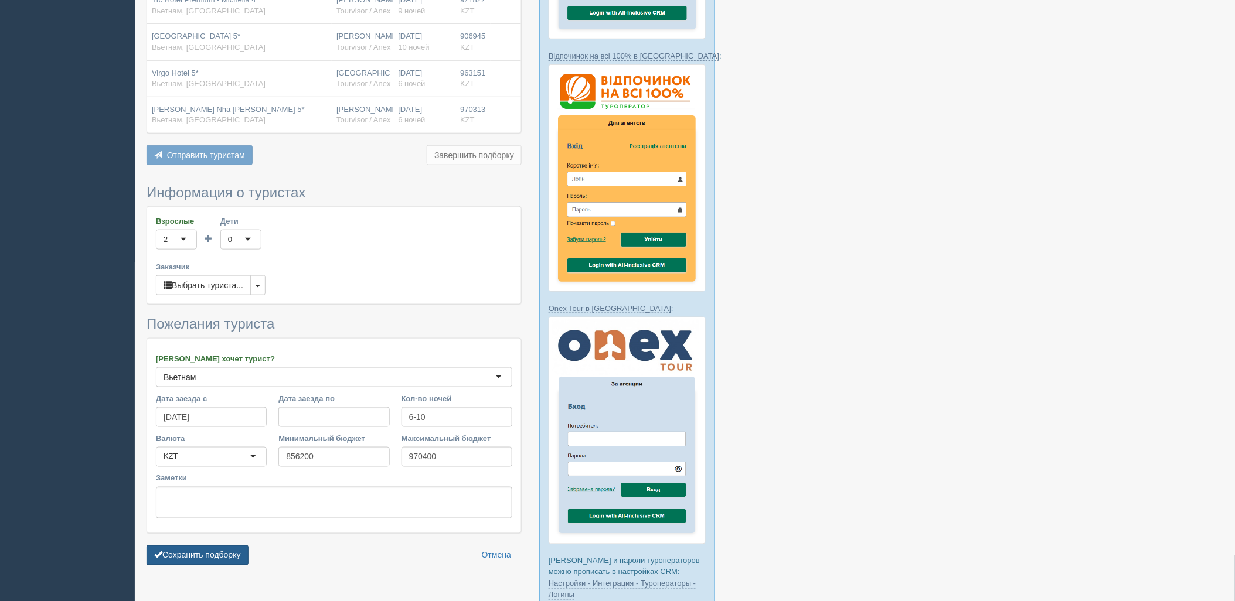
click at [213, 546] on button "Сохранить подборку" at bounding box center [198, 556] width 102 height 20
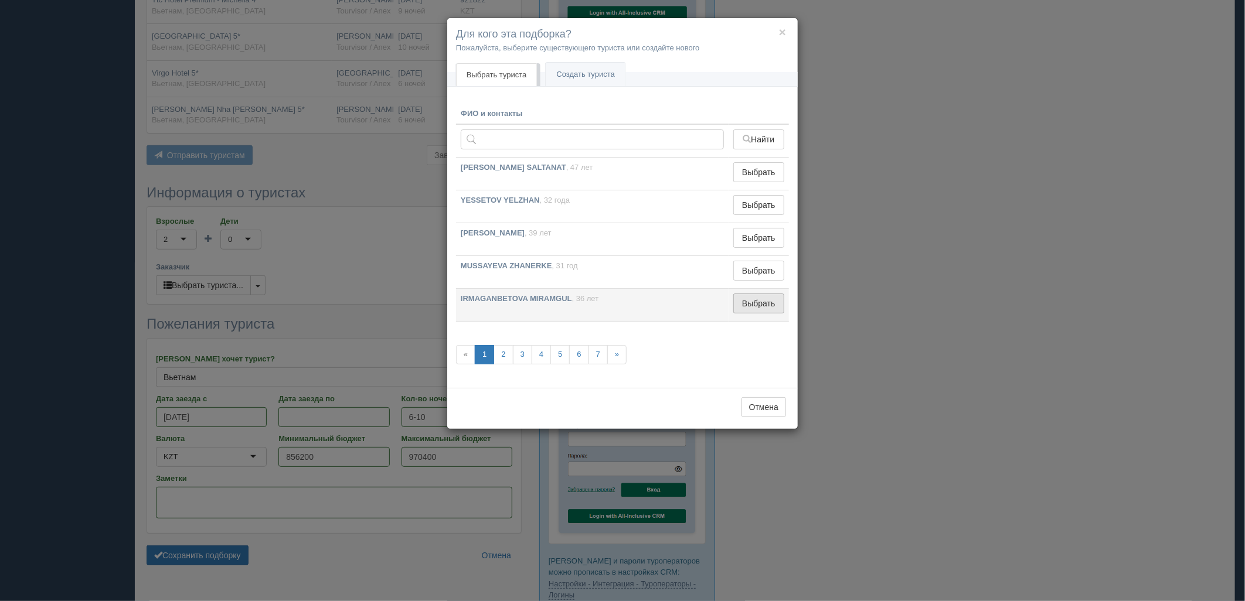
click at [741, 294] on button "Выбрать" at bounding box center [758, 304] width 51 height 20
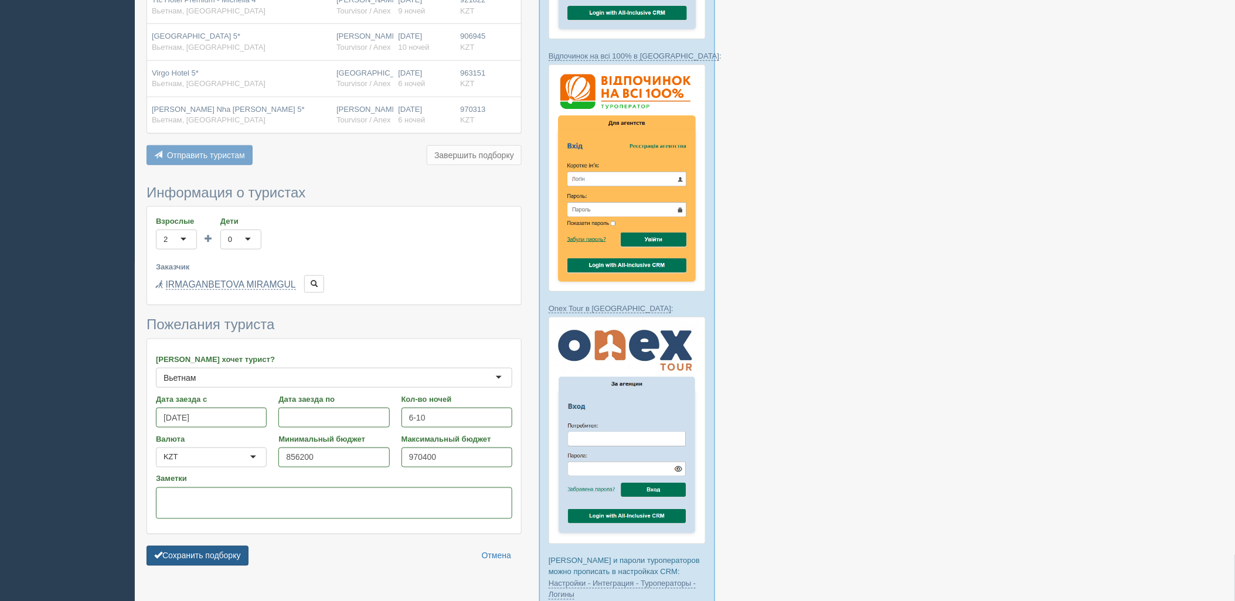
click at [245, 546] on button "Сохранить подборку" at bounding box center [198, 556] width 102 height 20
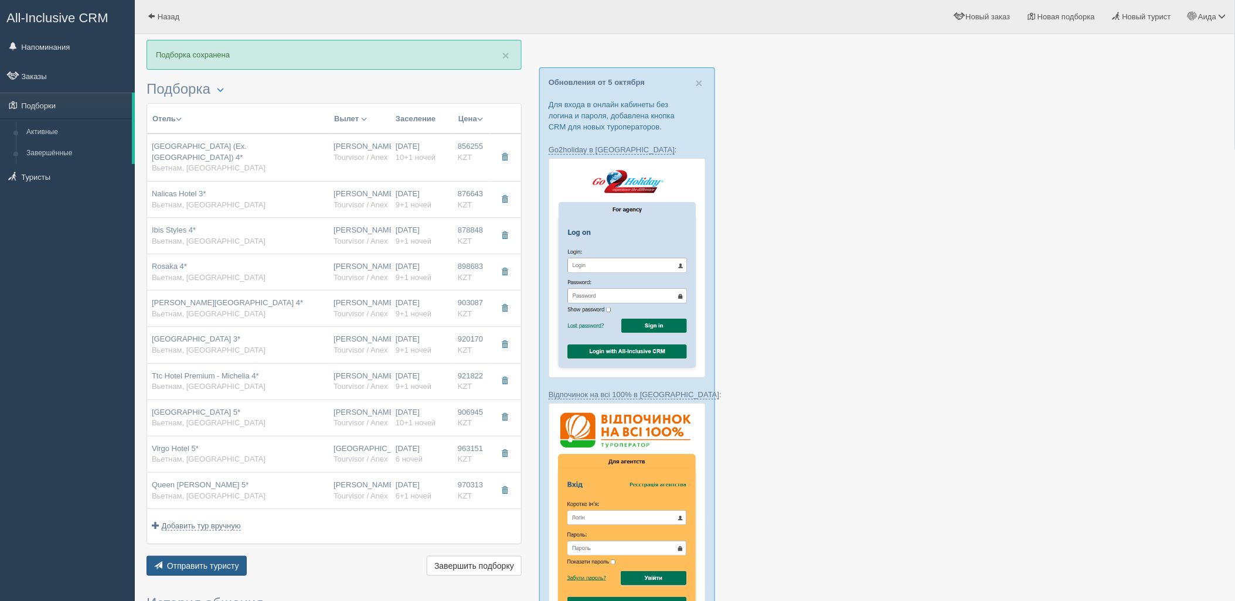
click at [209, 562] on span "Отправить туристу" at bounding box center [203, 566] width 72 height 9
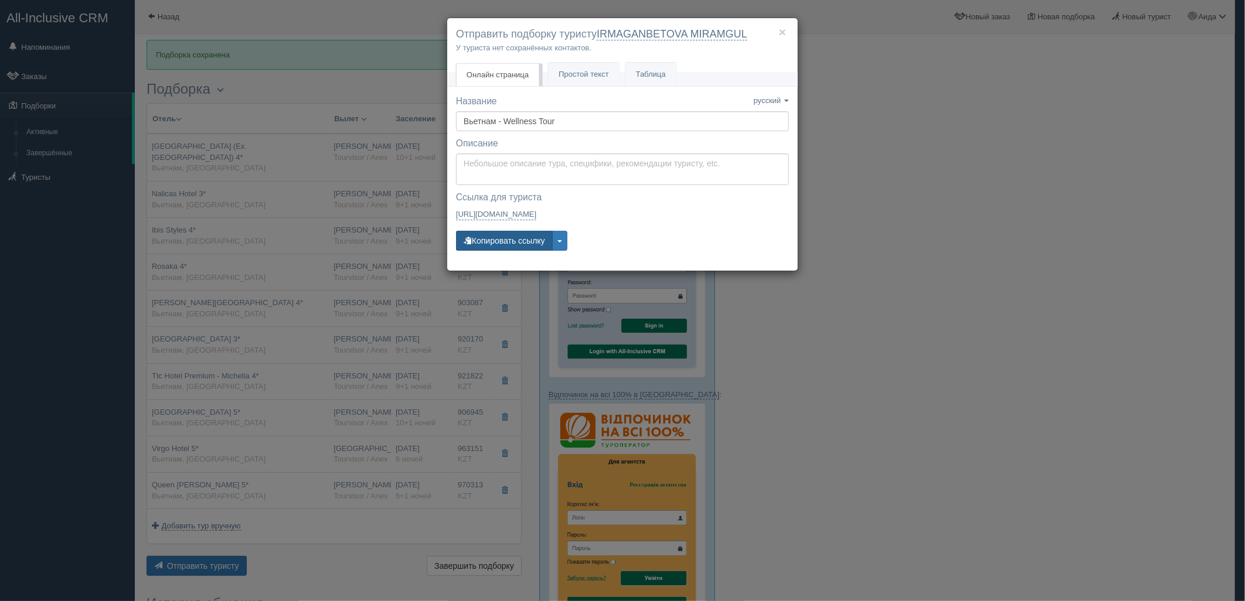
click at [511, 244] on button "Копировать ссылку" at bounding box center [504, 241] width 97 height 20
